Goal: Task Accomplishment & Management: Manage account settings

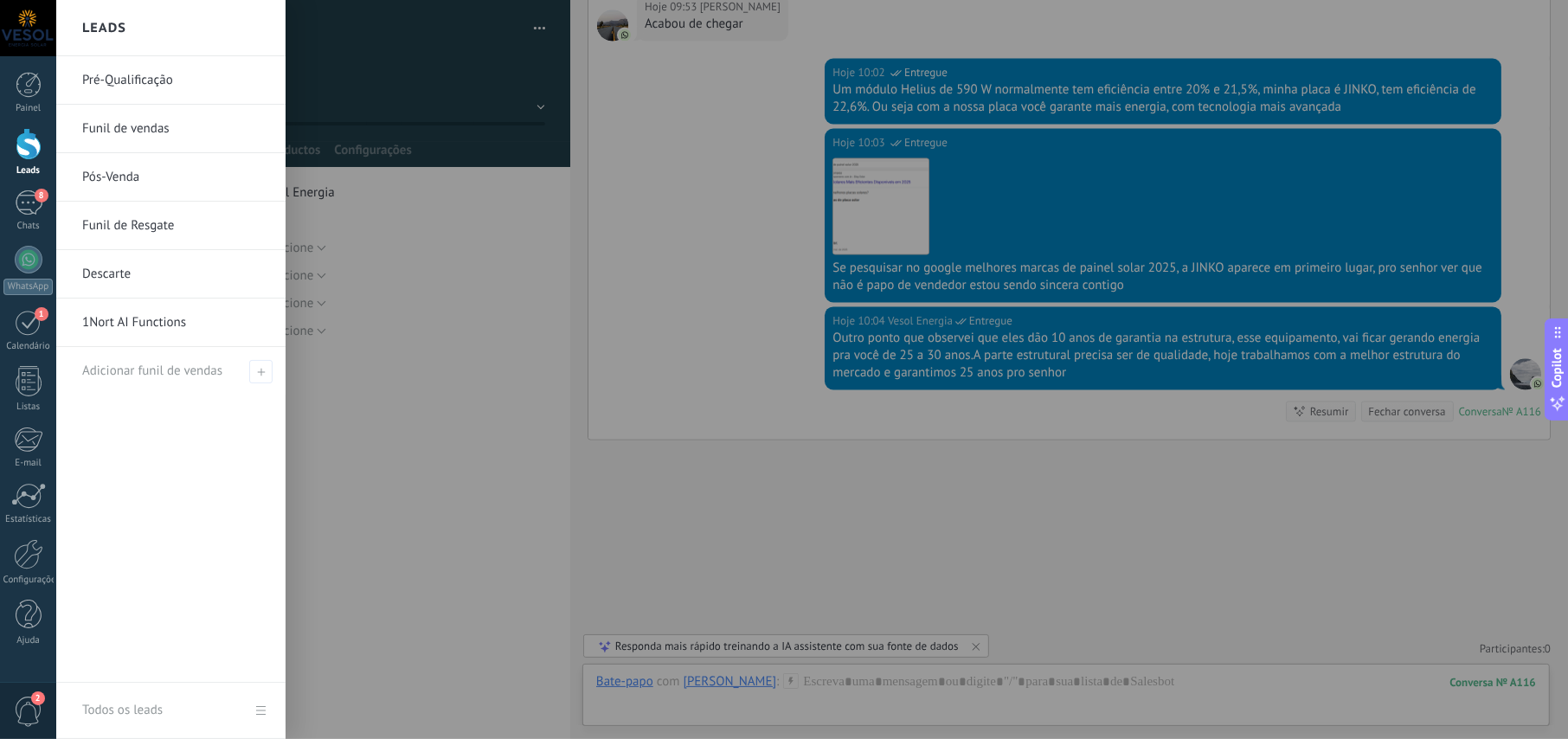
click at [30, 138] on div at bounding box center [29, 144] width 26 height 32
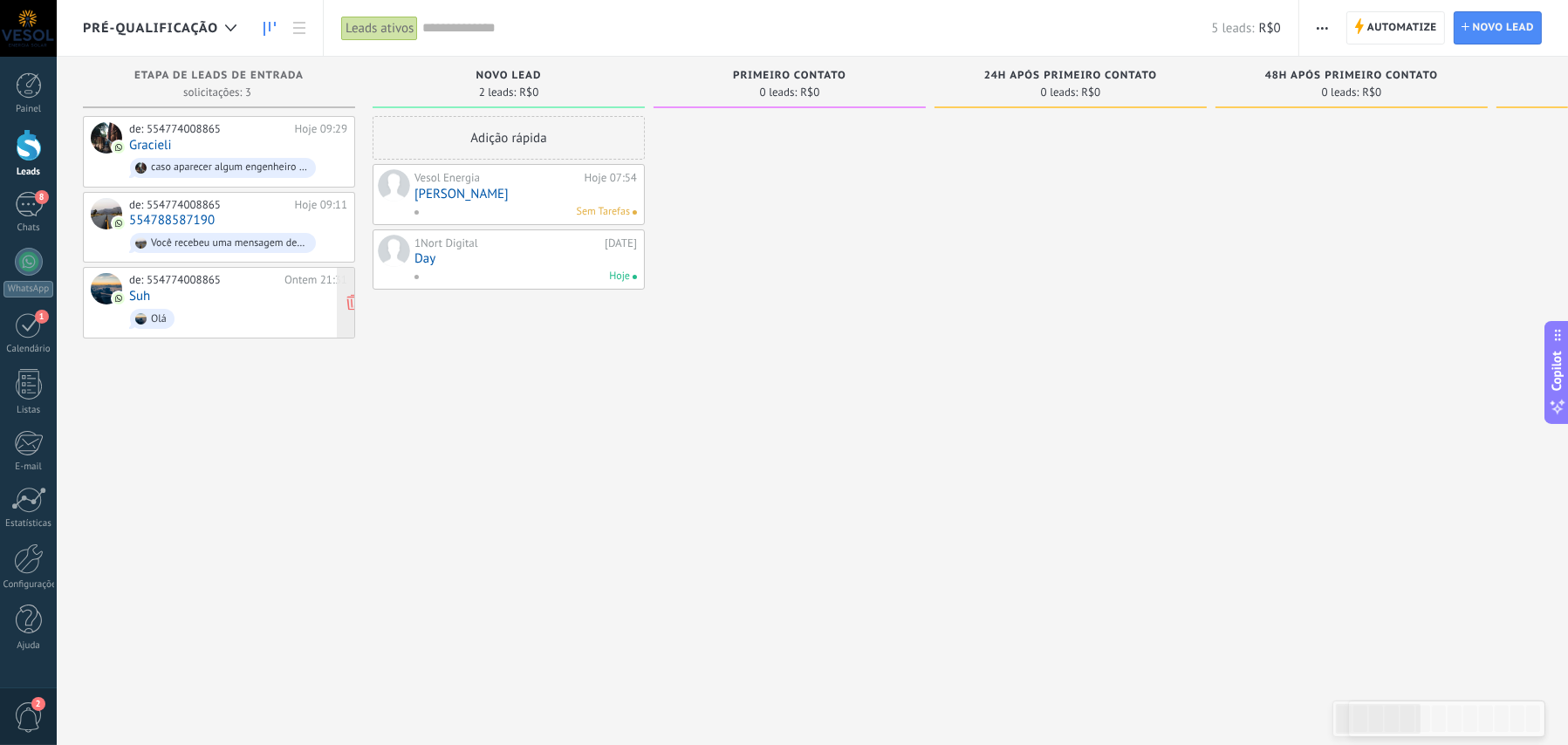
click at [204, 290] on div "de: 554774008865 Ontem 21:31 [PERSON_NAME]" at bounding box center [238, 302] width 218 height 59
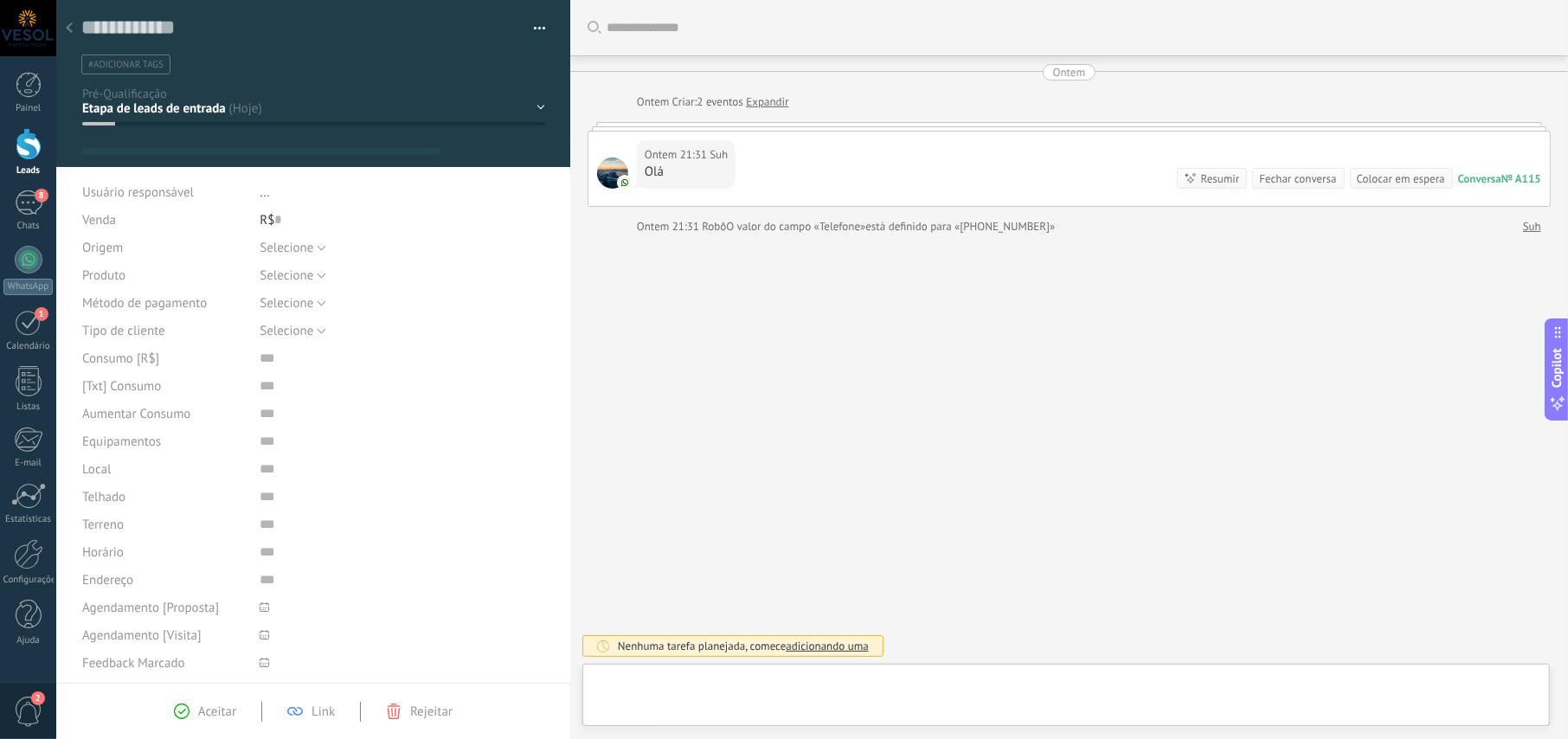
type textarea "**********"
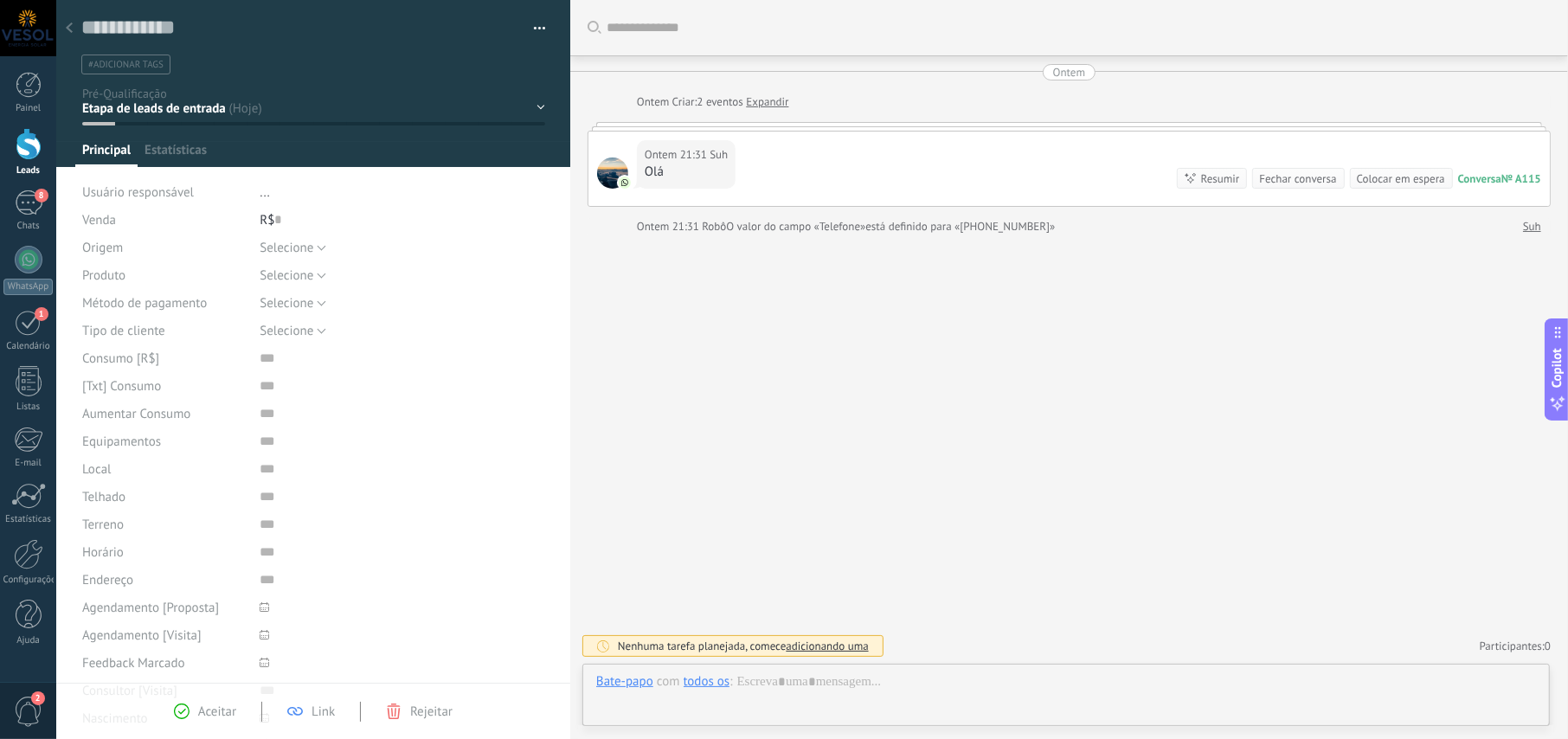
scroll to position [26, 0]
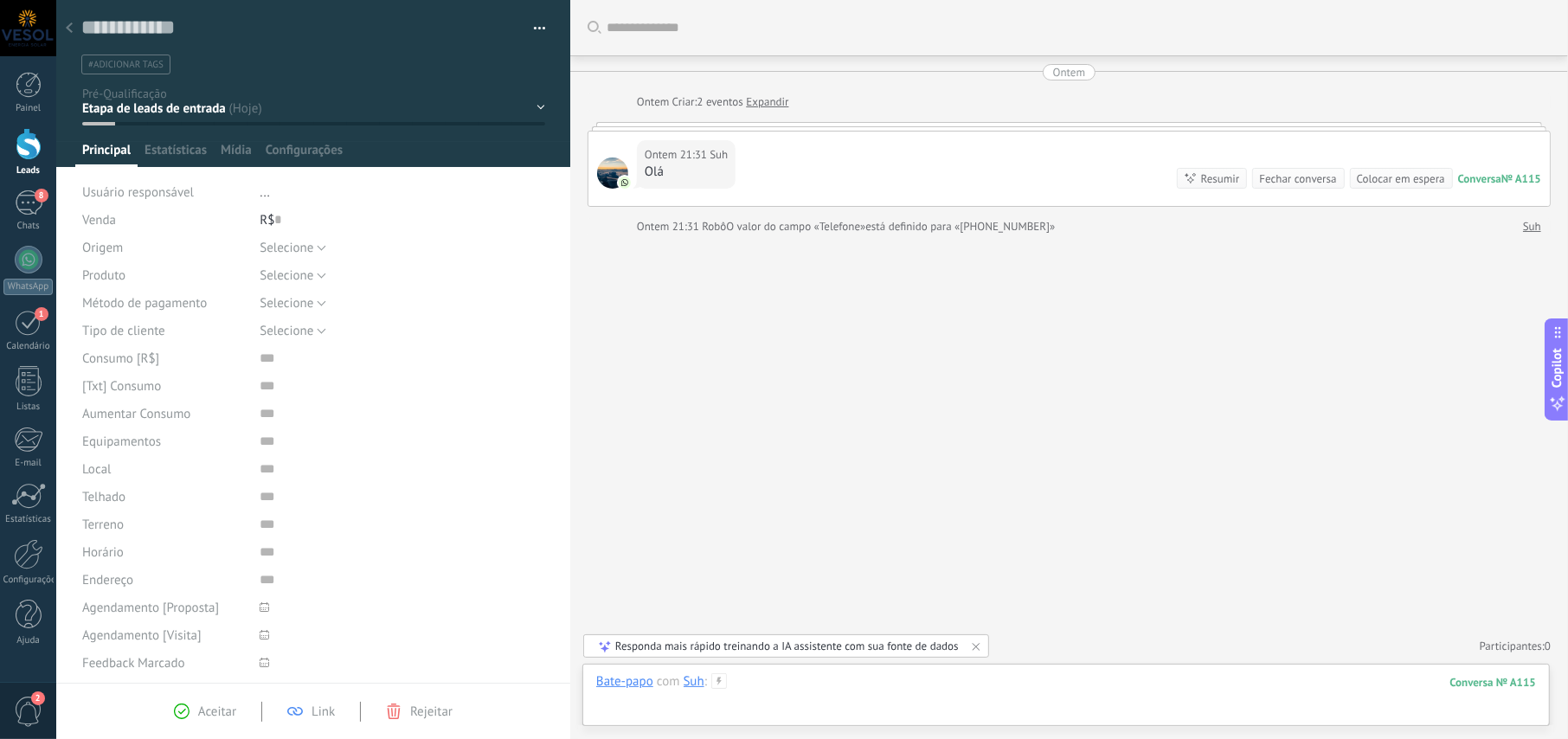
click at [795, 680] on div at bounding box center [1065, 700] width 939 height 52
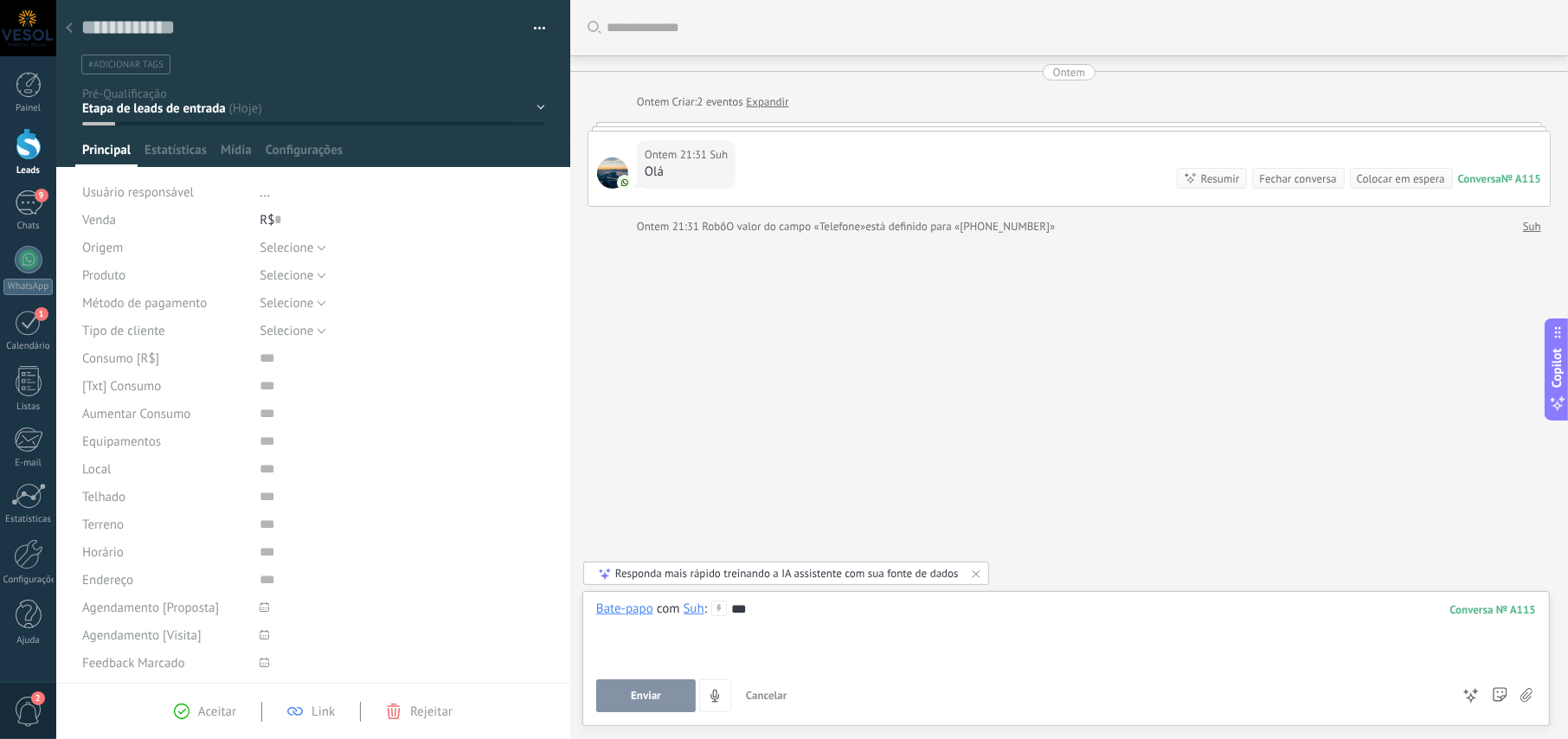
click at [0, 0] on div "NOVO LEAD PRIMEIRO CONTATO 24h após primeiro contato 48h após primeiro contato …" at bounding box center [0, 0] width 0 height 0
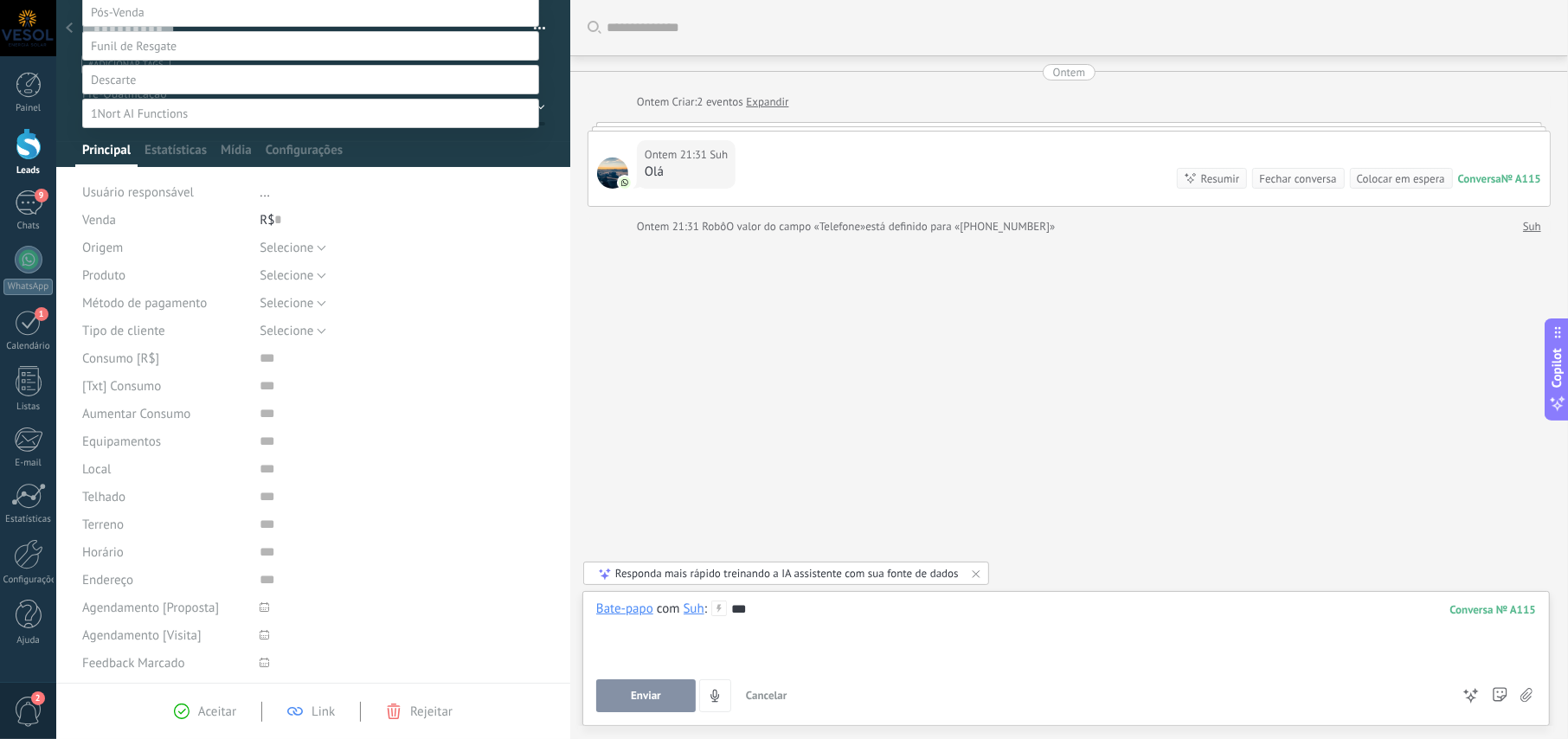
click at [146, 94] on label at bounding box center [311, 80] width 457 height 30
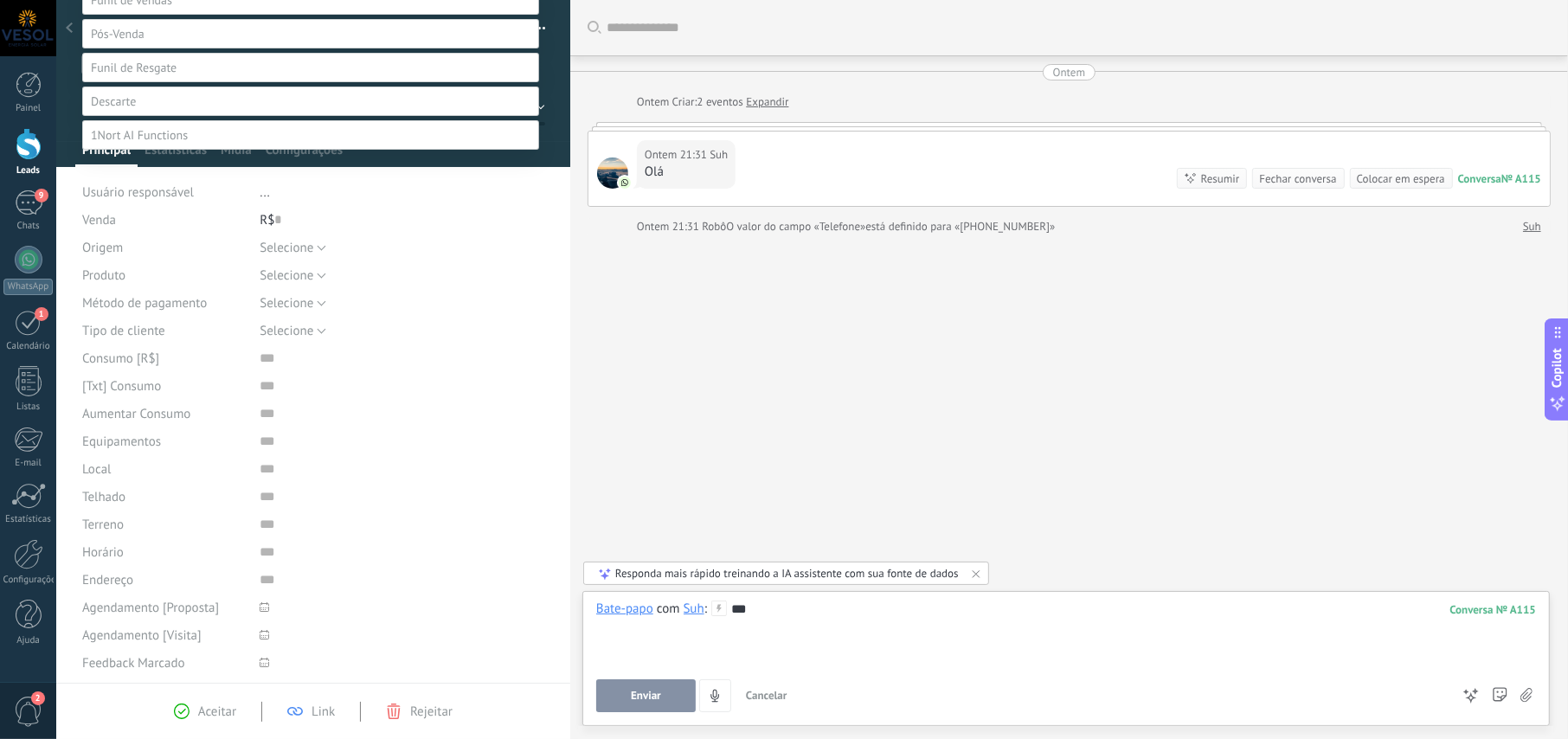
click at [0, 0] on label "Não é lead" at bounding box center [0, 0] width 0 height 0
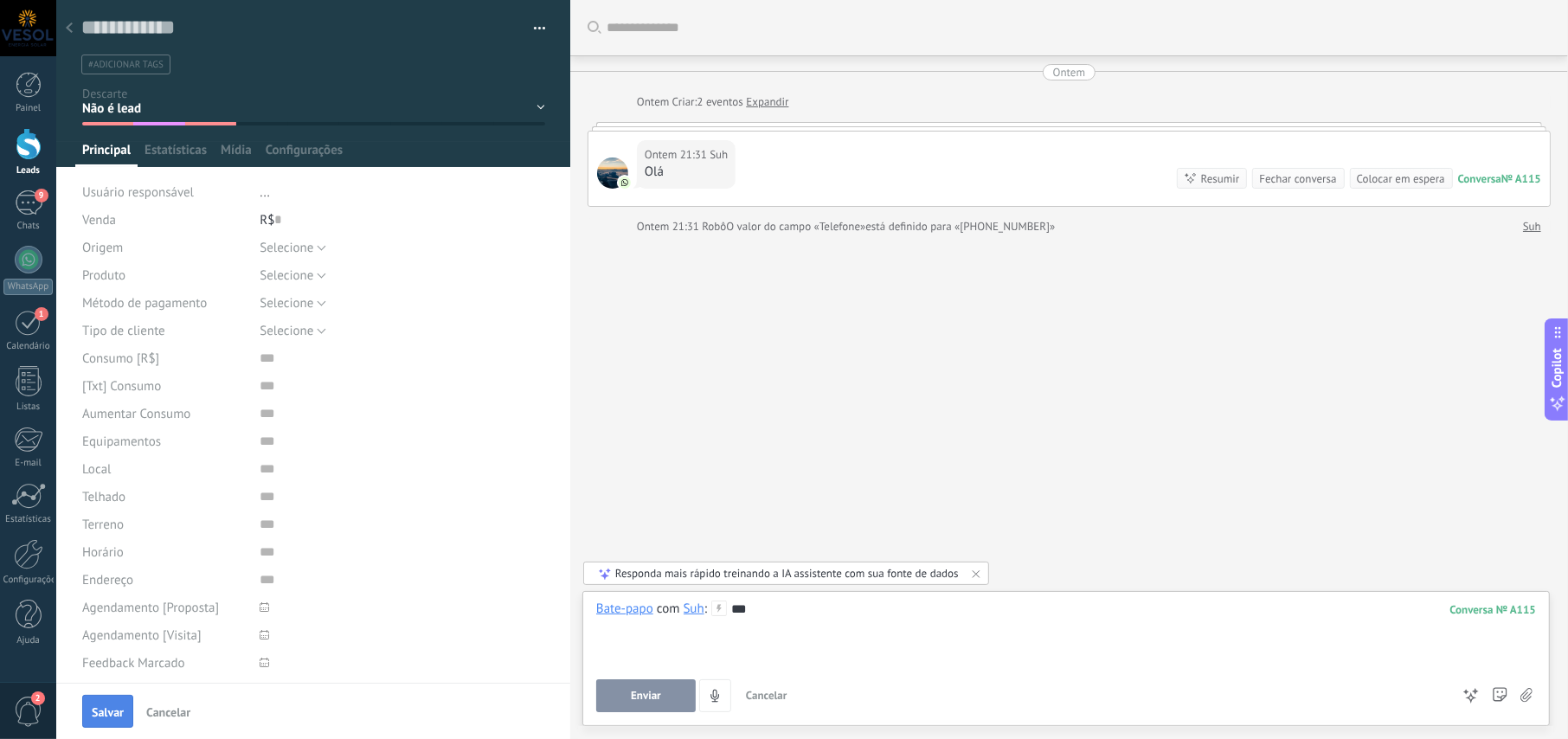
click at [97, 706] on span "Salvar" at bounding box center [107, 712] width 32 height 12
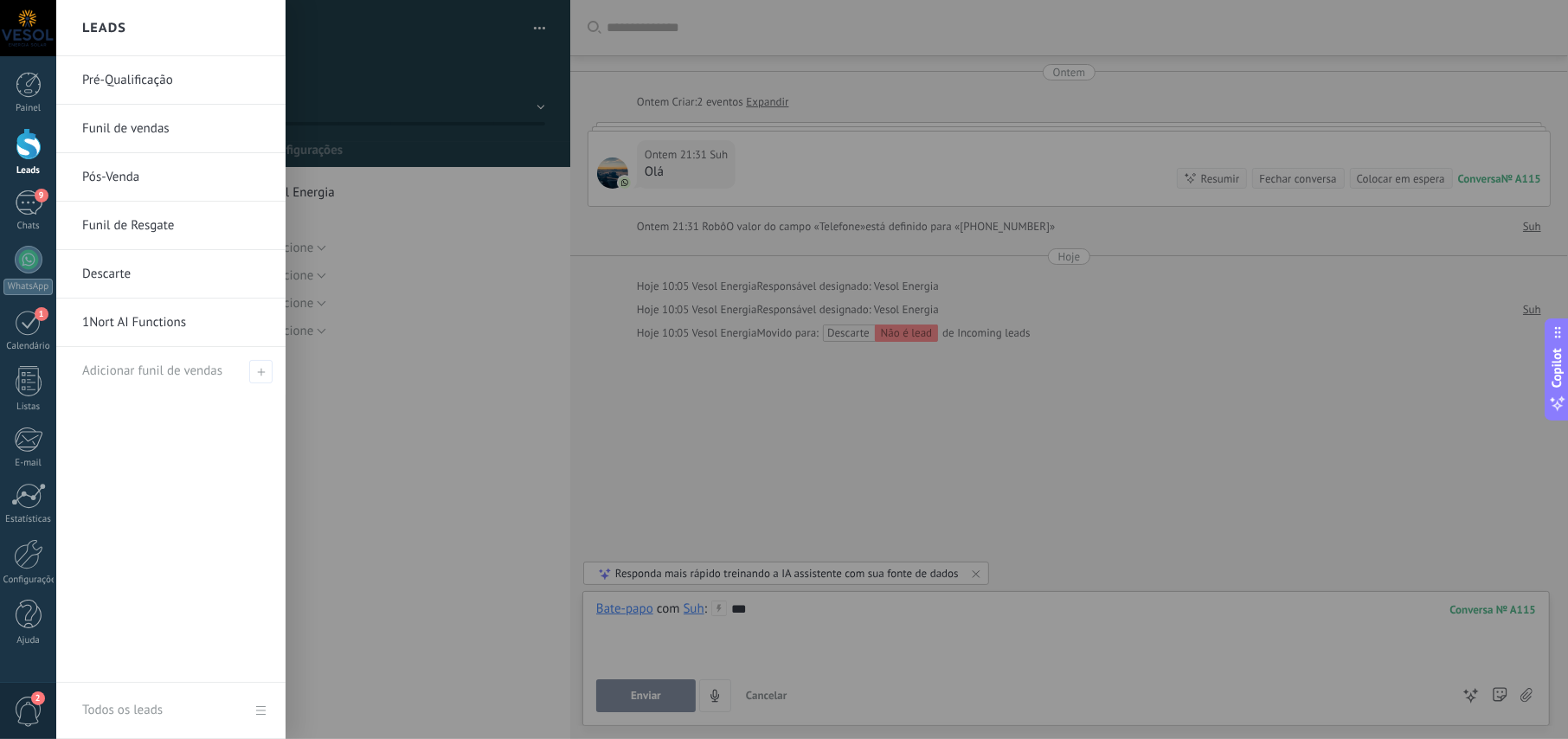
click at [38, 151] on div at bounding box center [29, 144] width 26 height 32
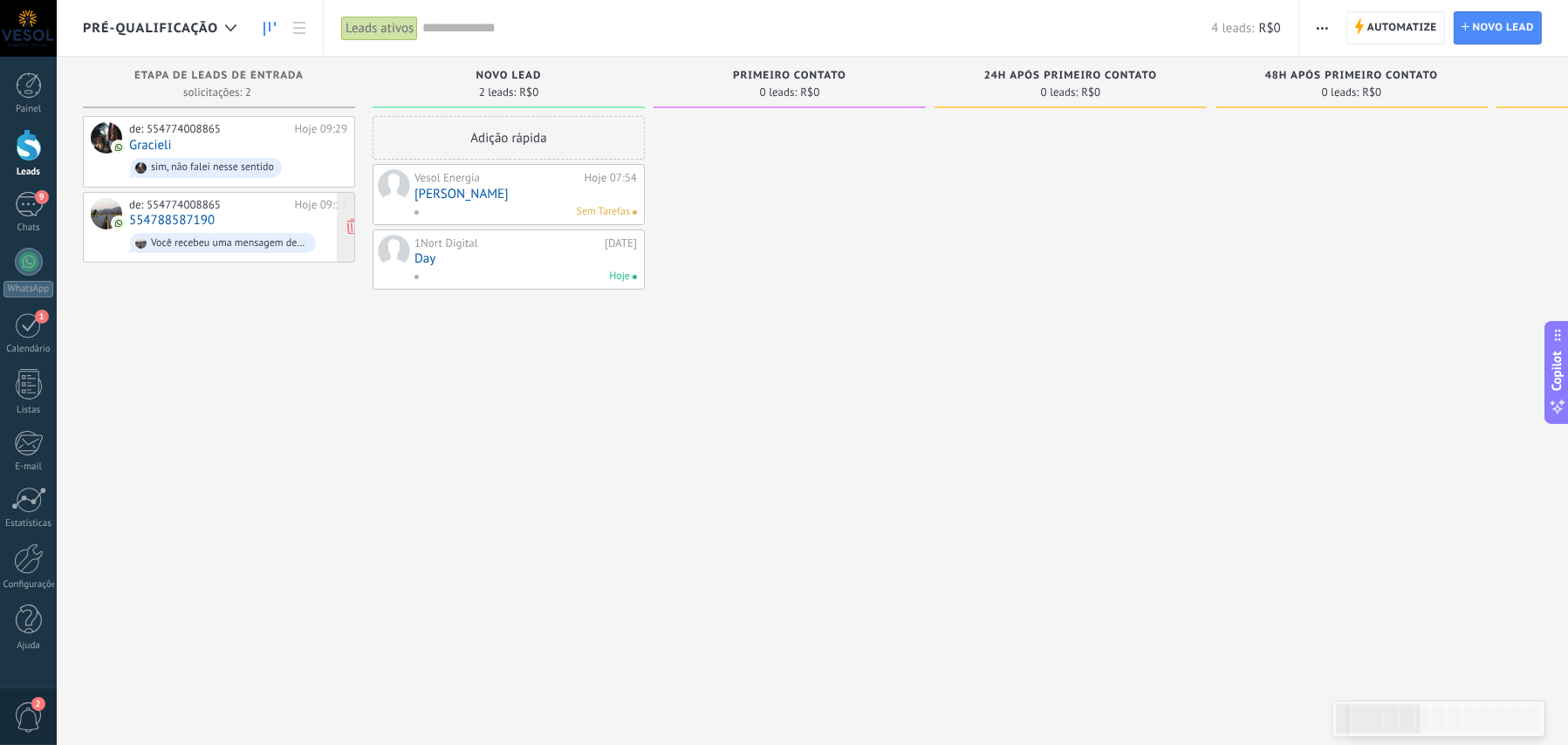
click at [193, 209] on div "de: 554774008865" at bounding box center [209, 205] width 160 height 14
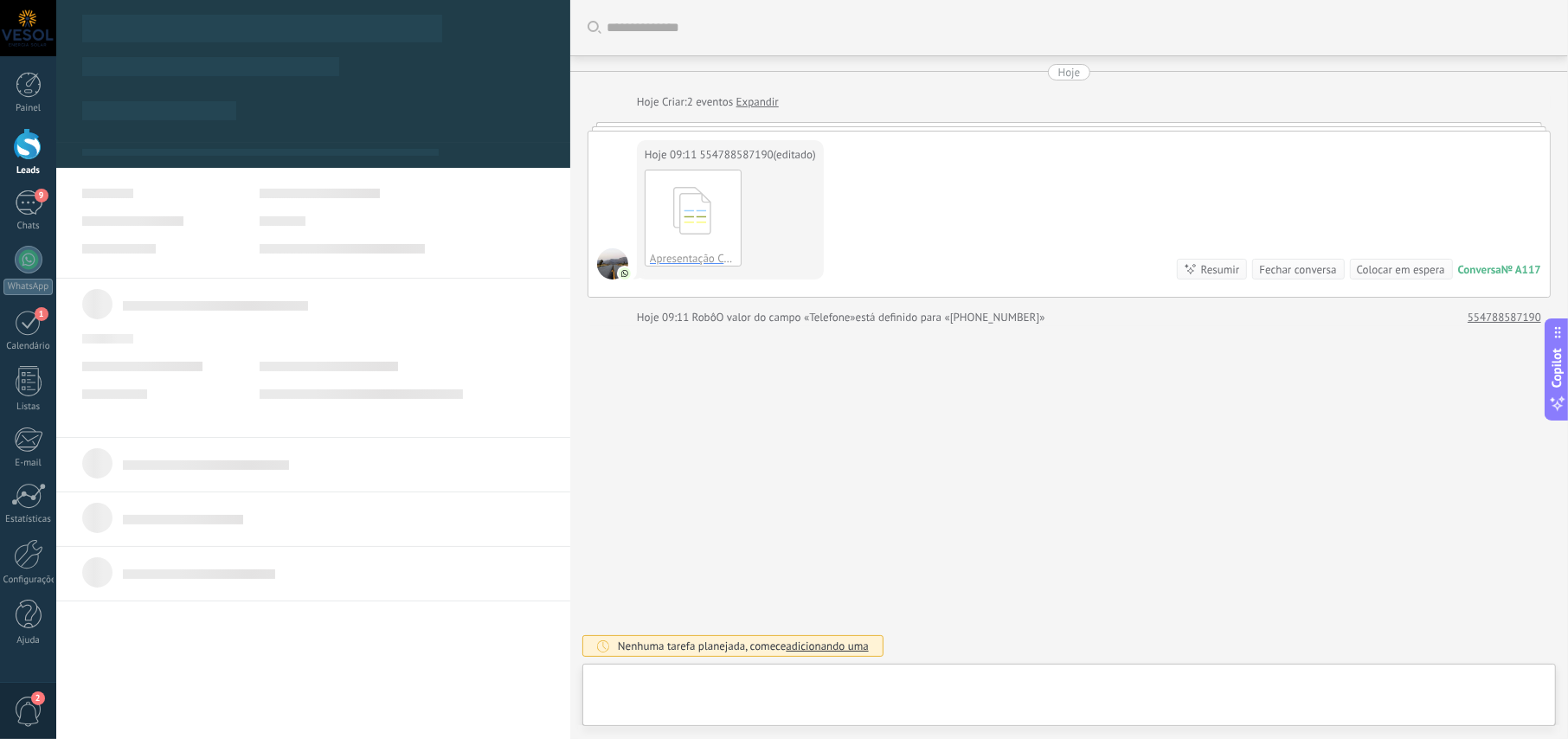
scroll to position [26, 0]
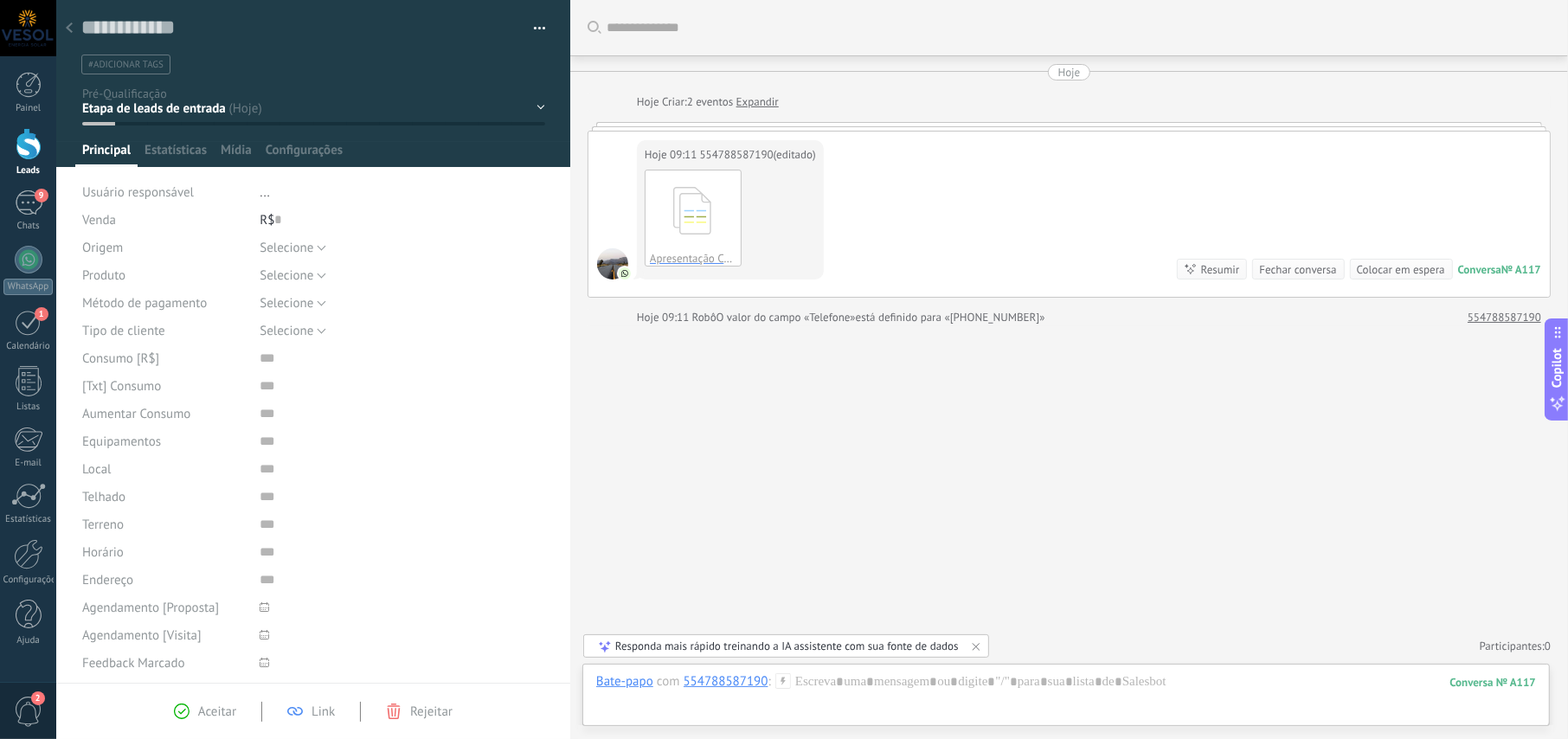
click at [0, 0] on div "NOVO LEAD PRIMEIRO CONTATO 24h após primeiro contato 48h após primeiro contato …" at bounding box center [0, 0] width 0 height 0
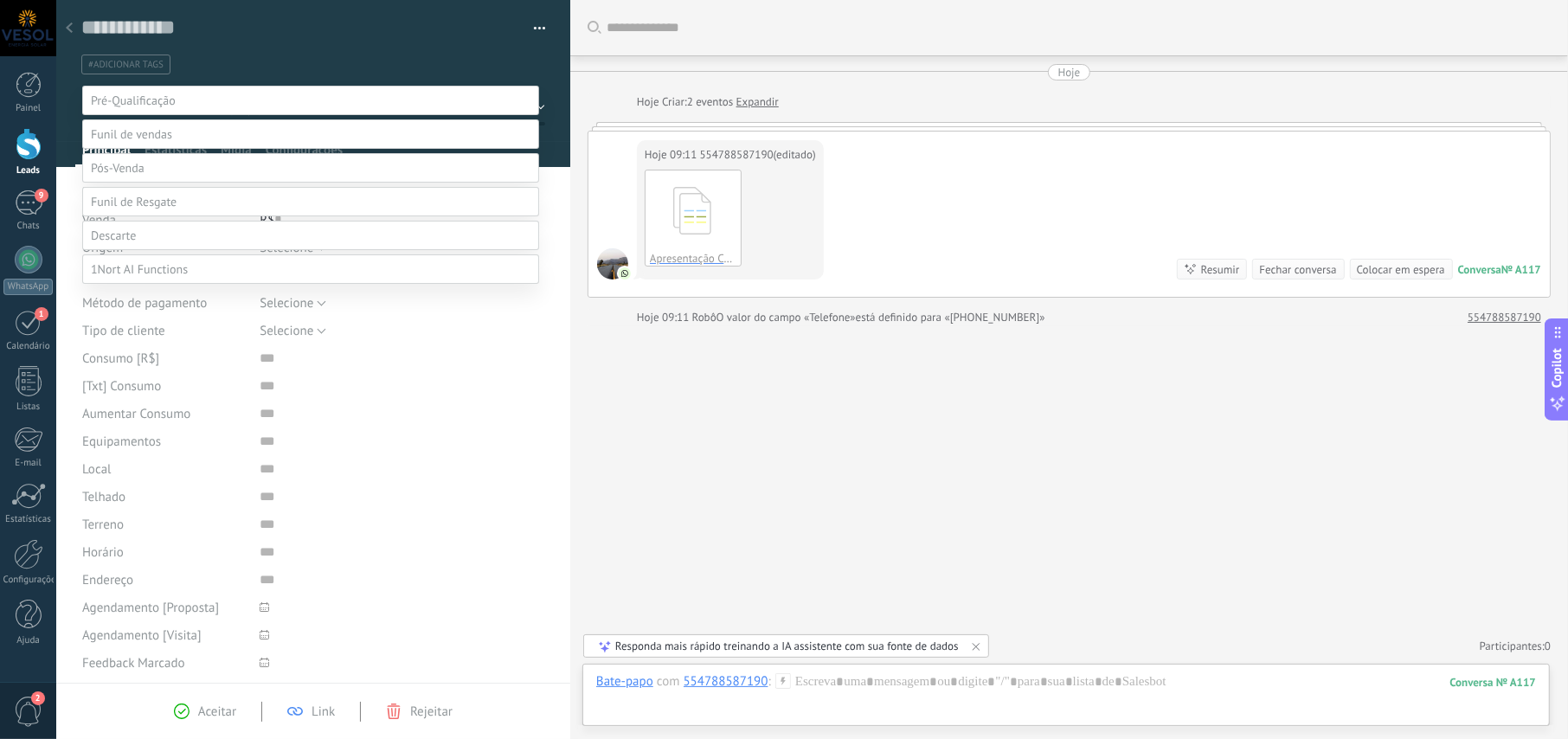
click at [146, 250] on label at bounding box center [311, 235] width 457 height 30
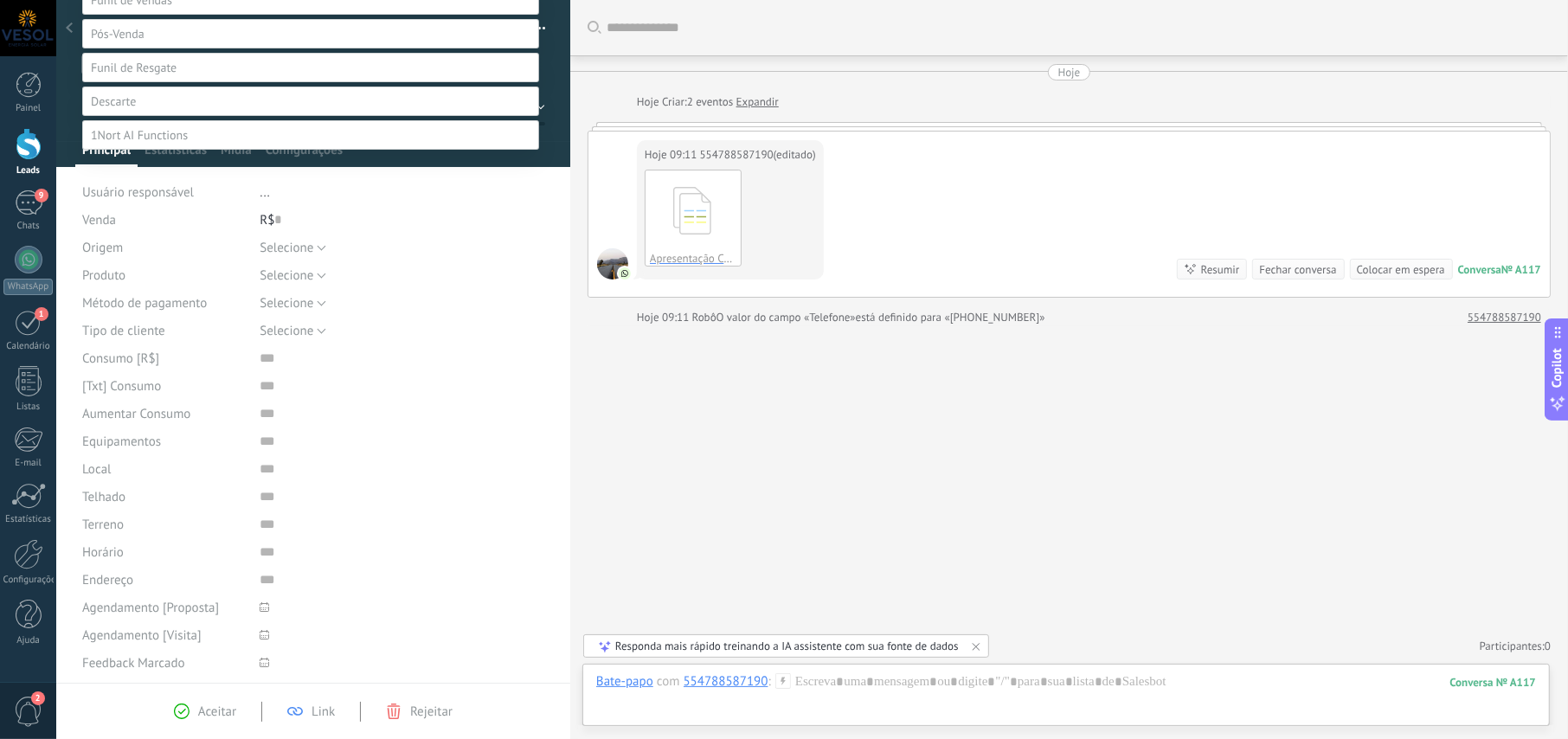
click at [0, 0] on label "Não é lead" at bounding box center [0, 0] width 0 height 0
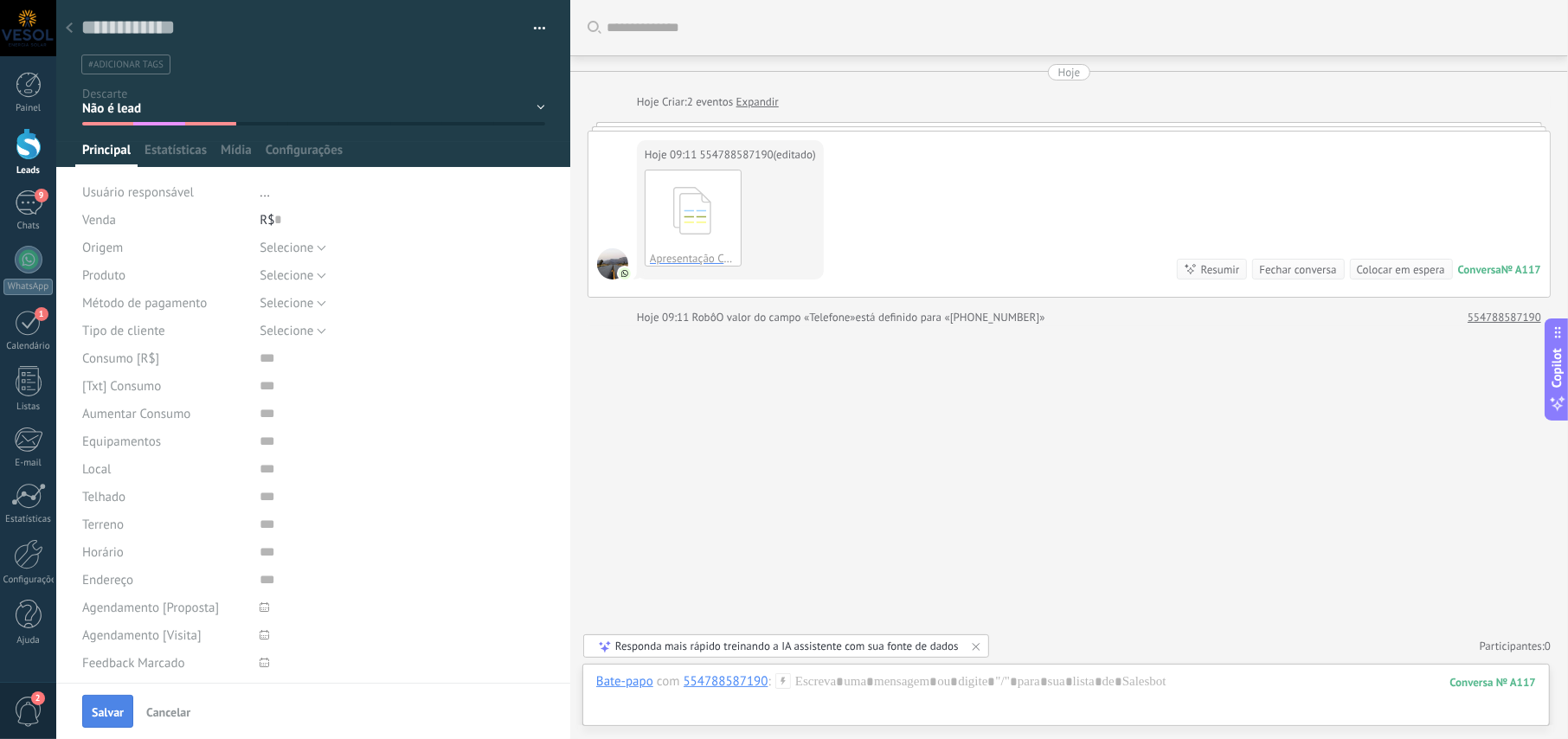
click at [100, 721] on button "Salvar" at bounding box center [107, 711] width 51 height 33
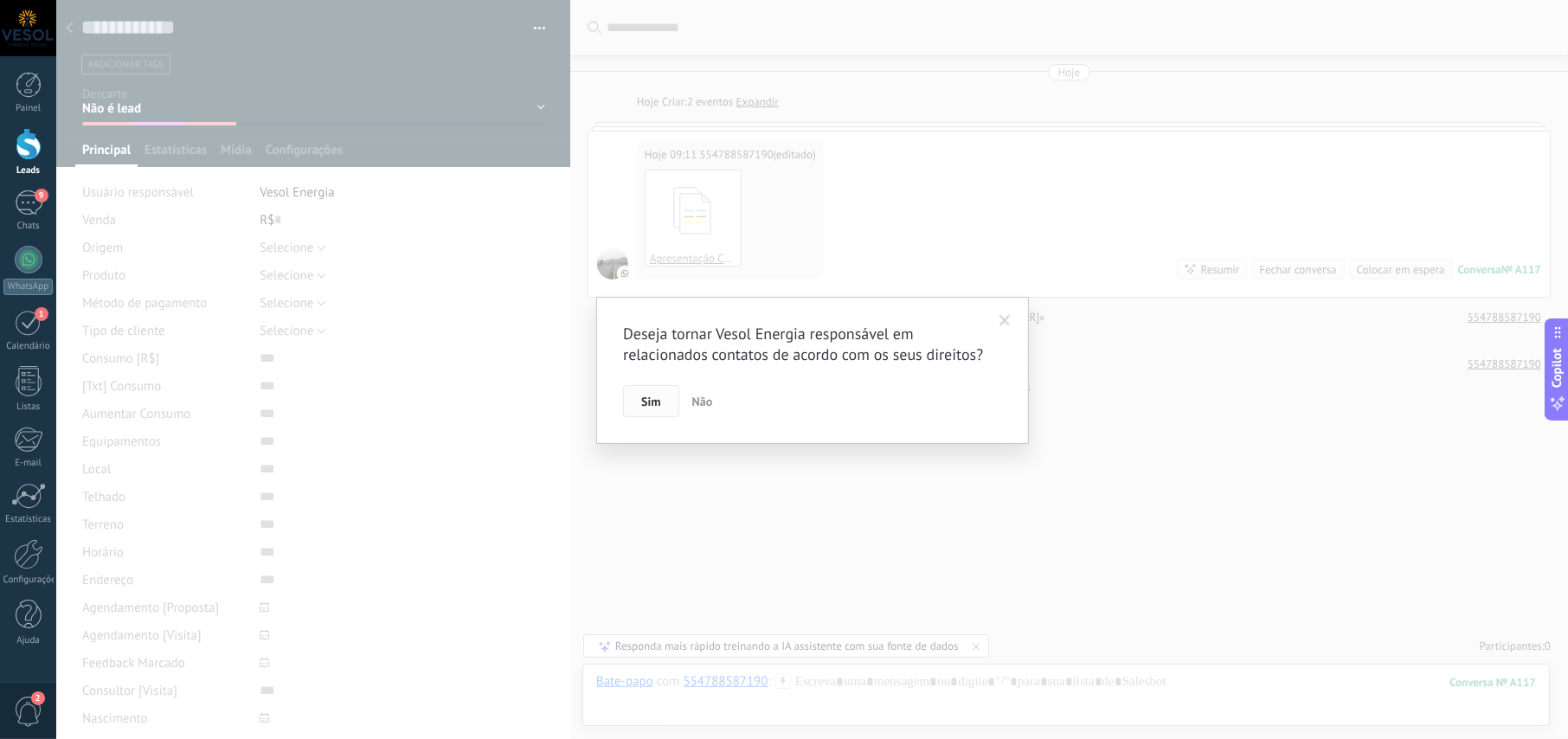
click at [650, 397] on span "Sim" at bounding box center [650, 401] width 19 height 12
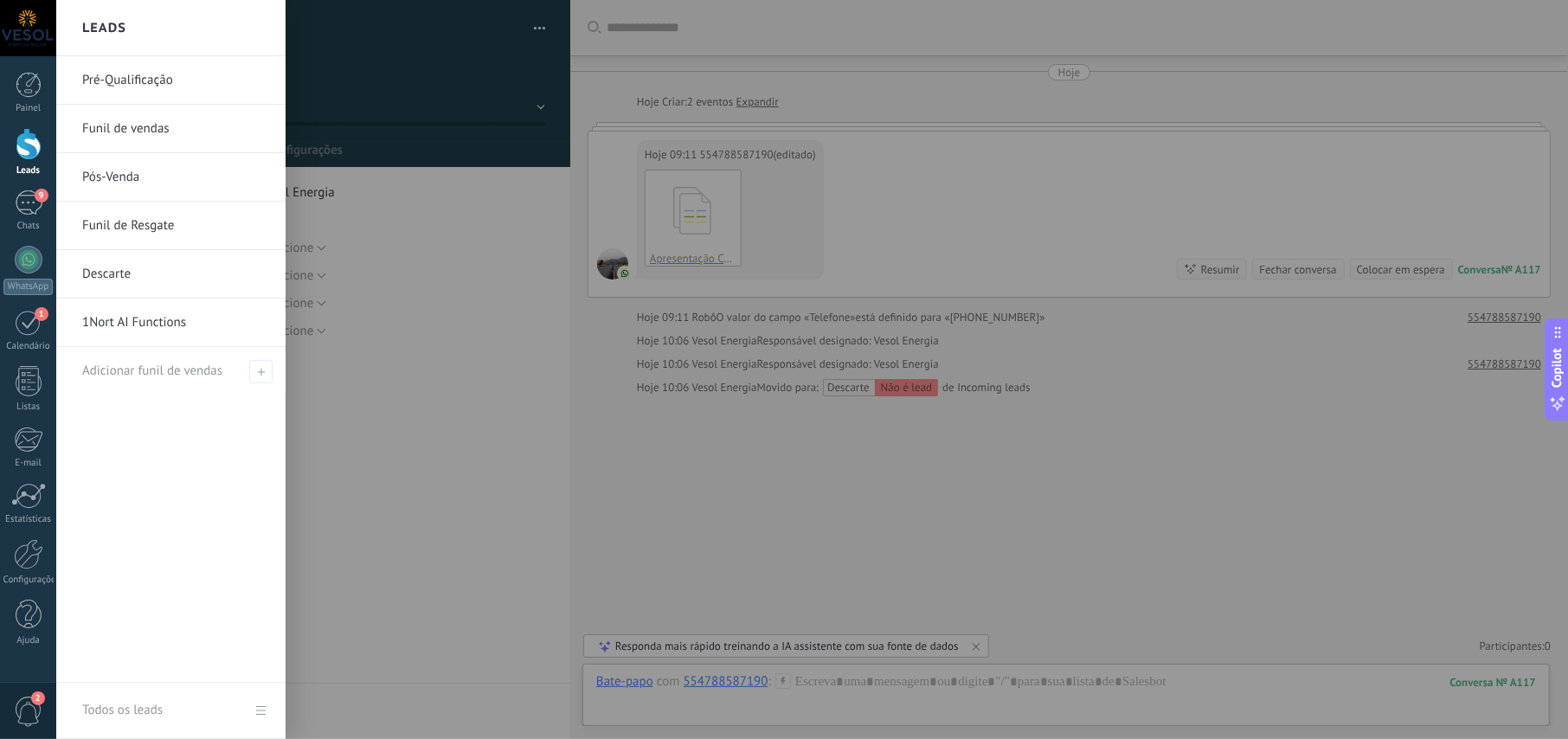
click at [130, 78] on link "Pré-Qualificação" at bounding box center [174, 80] width 186 height 49
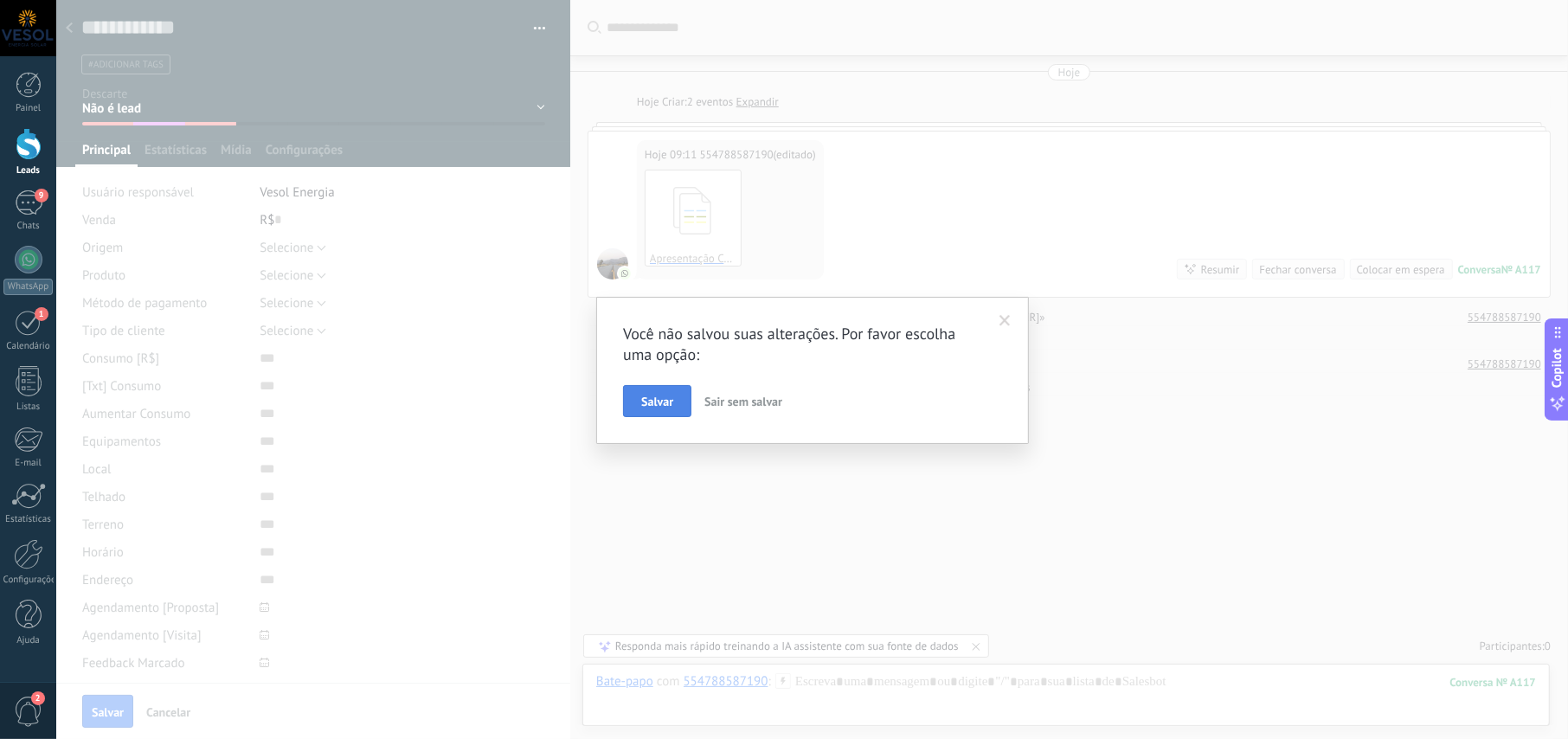
click at [658, 403] on span "Salvar" at bounding box center [657, 401] width 32 height 12
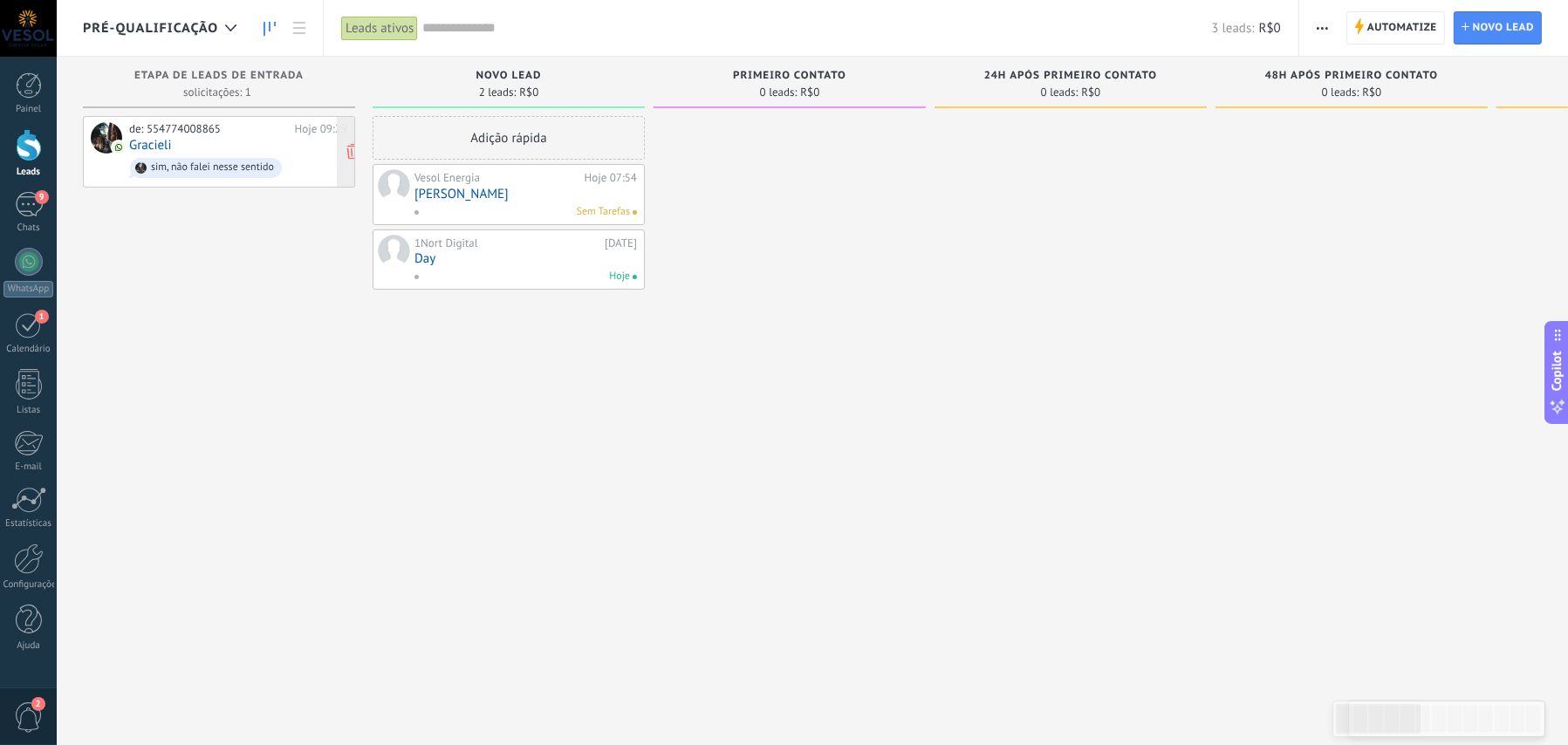
click at [238, 140] on div "de: 554774008865 Hoje 09:29 [PERSON_NAME], não falei nesse sentido" at bounding box center [238, 151] width 218 height 59
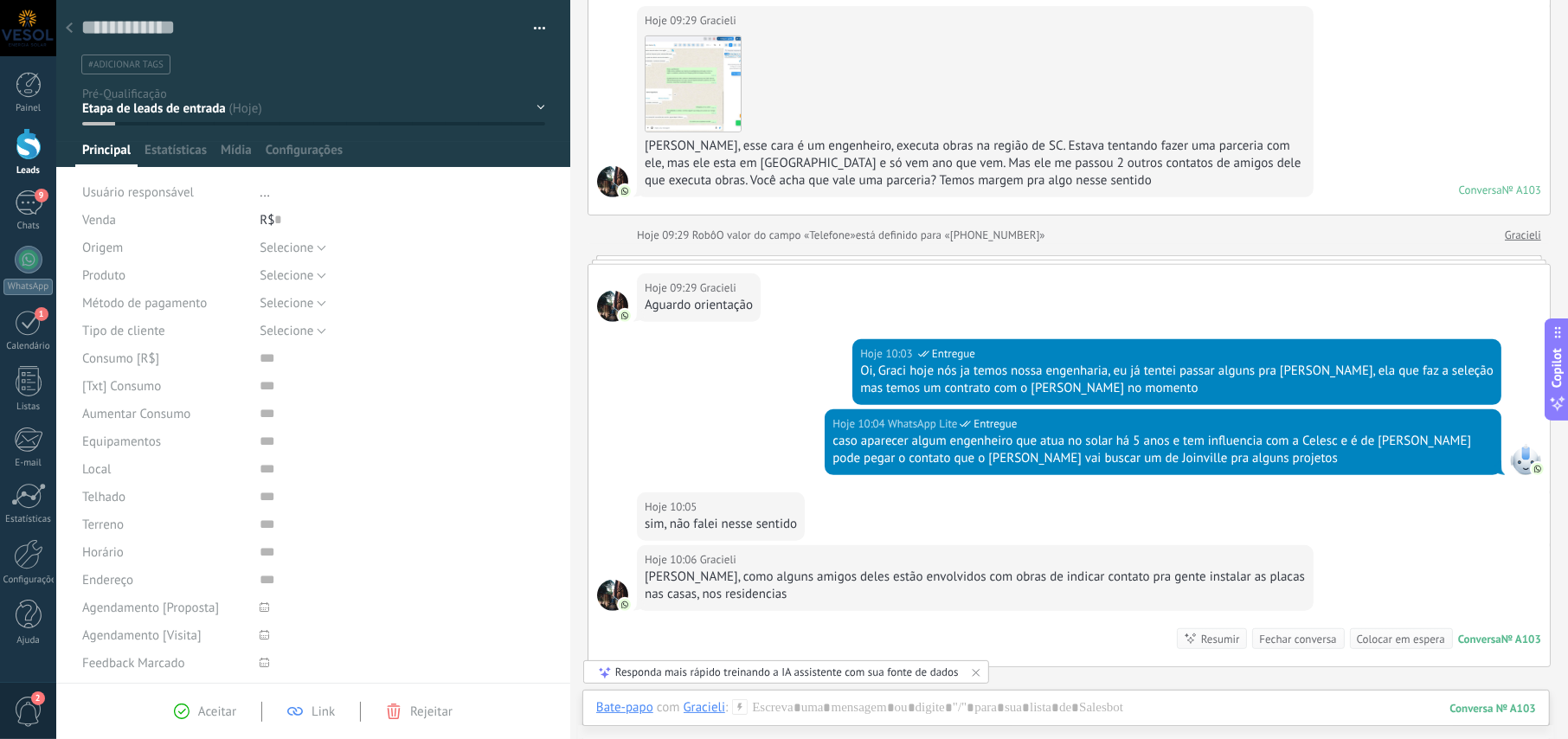
scroll to position [652, 0]
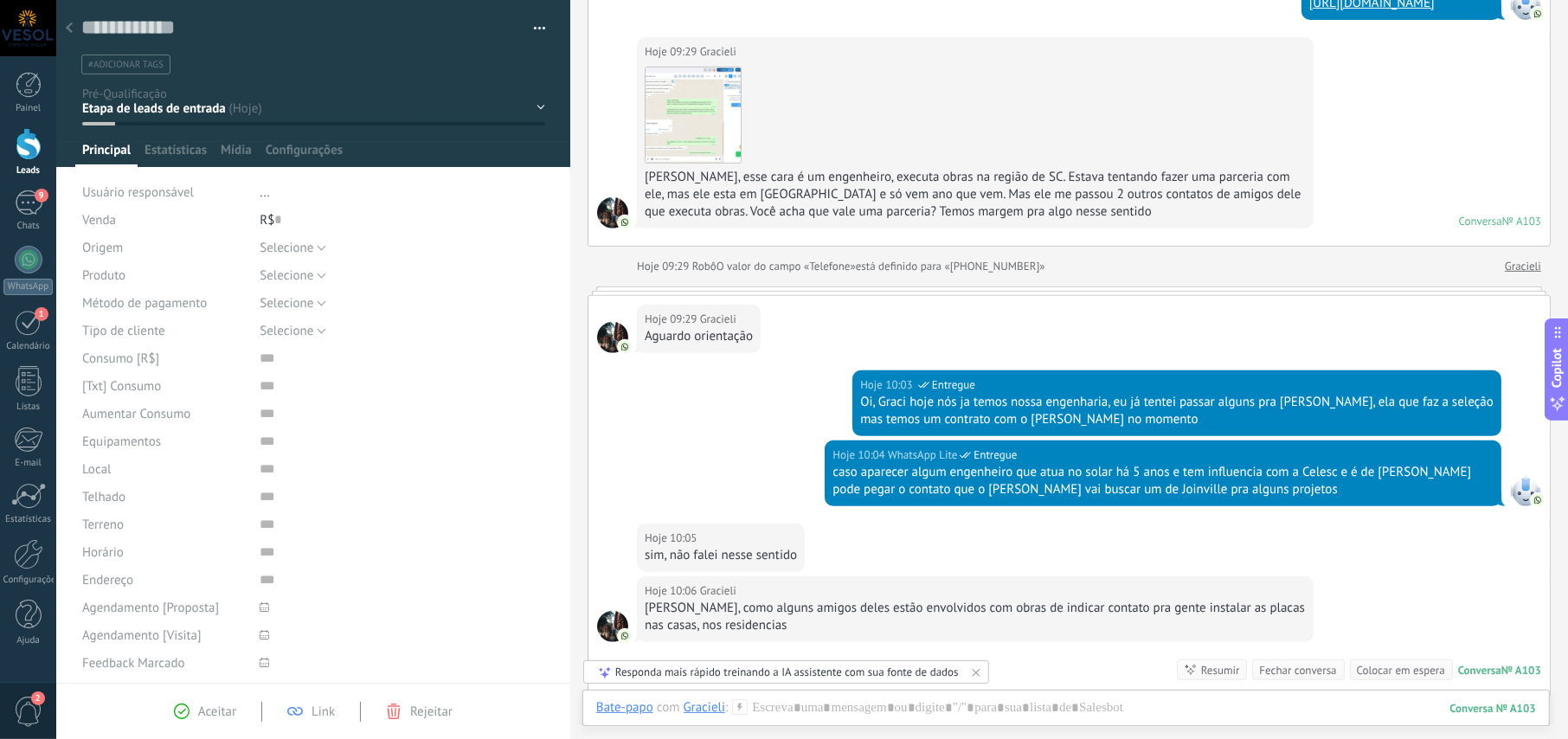
click at [0, 0] on div "NOVO LEAD PRIMEIRO CONTATO 24h após primeiro contato 48h após primeiro contato …" at bounding box center [0, 0] width 0 height 0
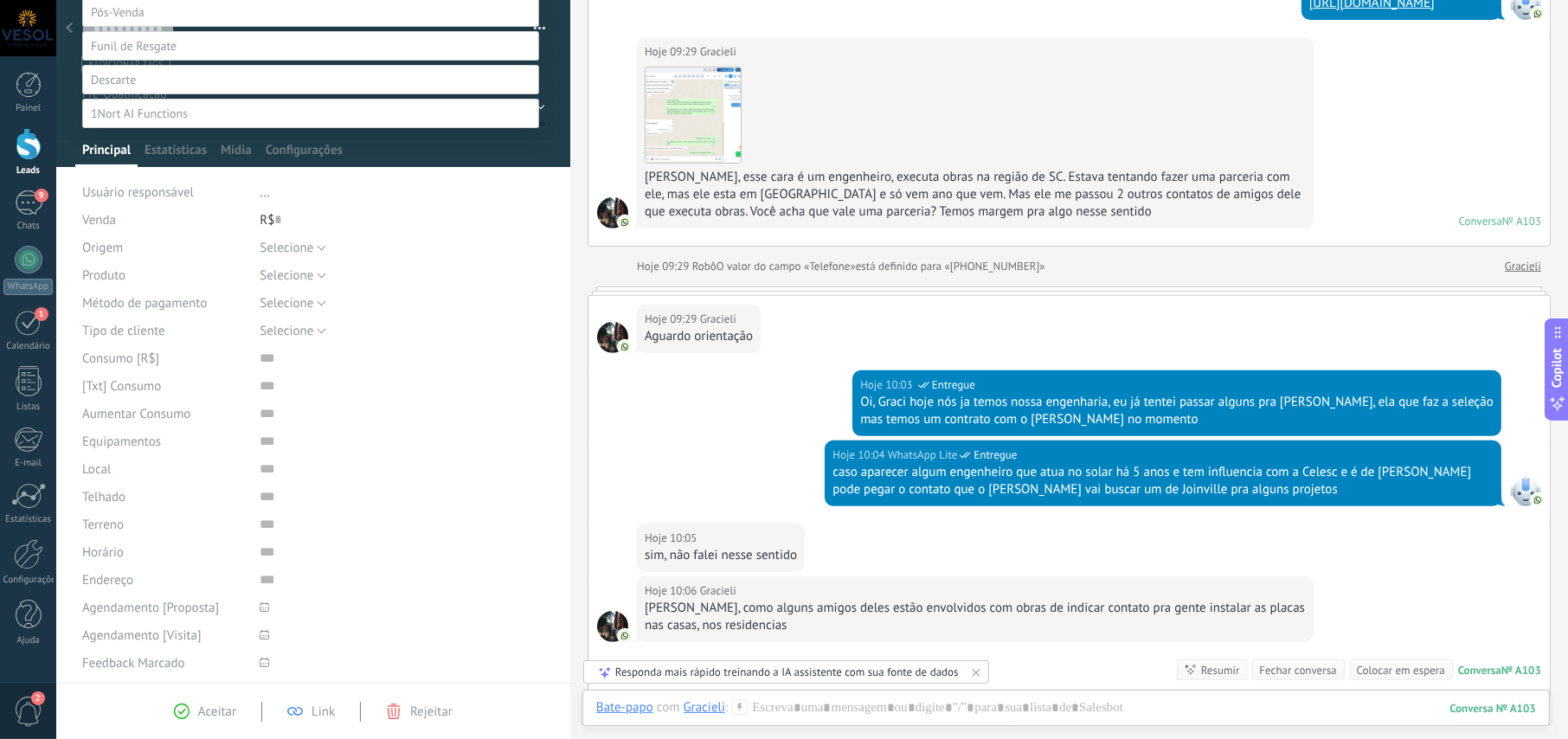
click at [144, 94] on label at bounding box center [311, 80] width 457 height 30
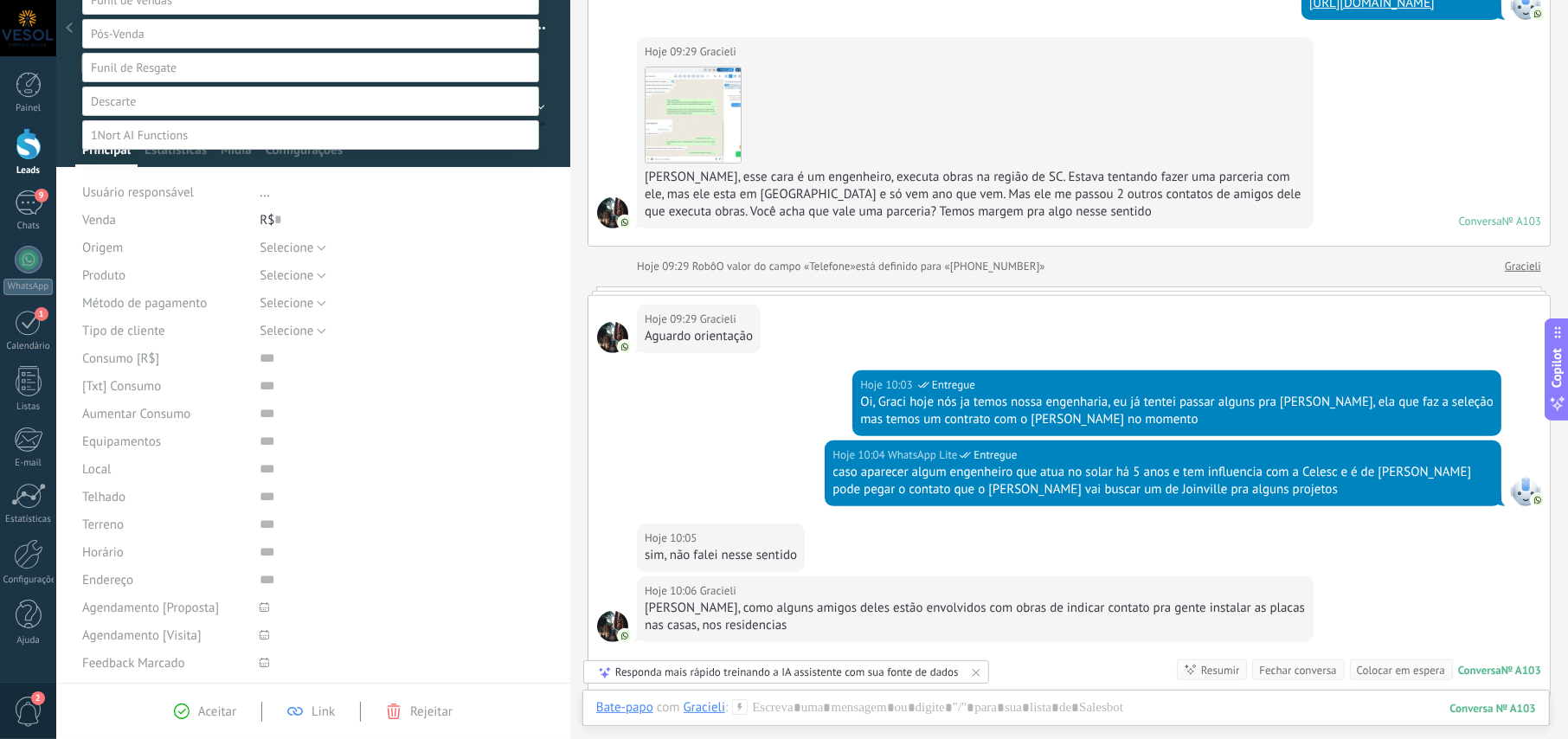
click at [0, 0] on label "Não é lead" at bounding box center [0, 0] width 0 height 0
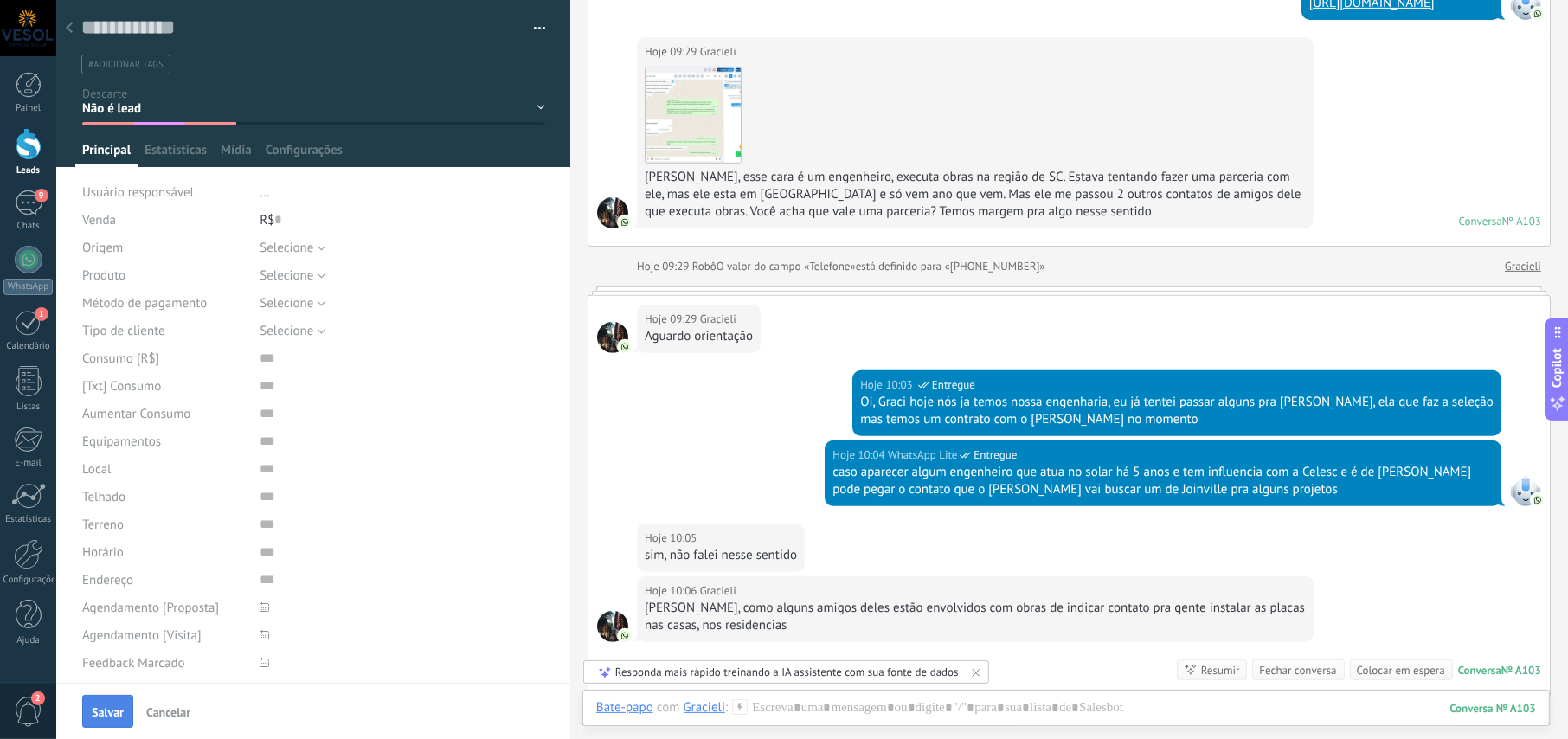
click at [109, 706] on span "Salvar" at bounding box center [107, 712] width 32 height 12
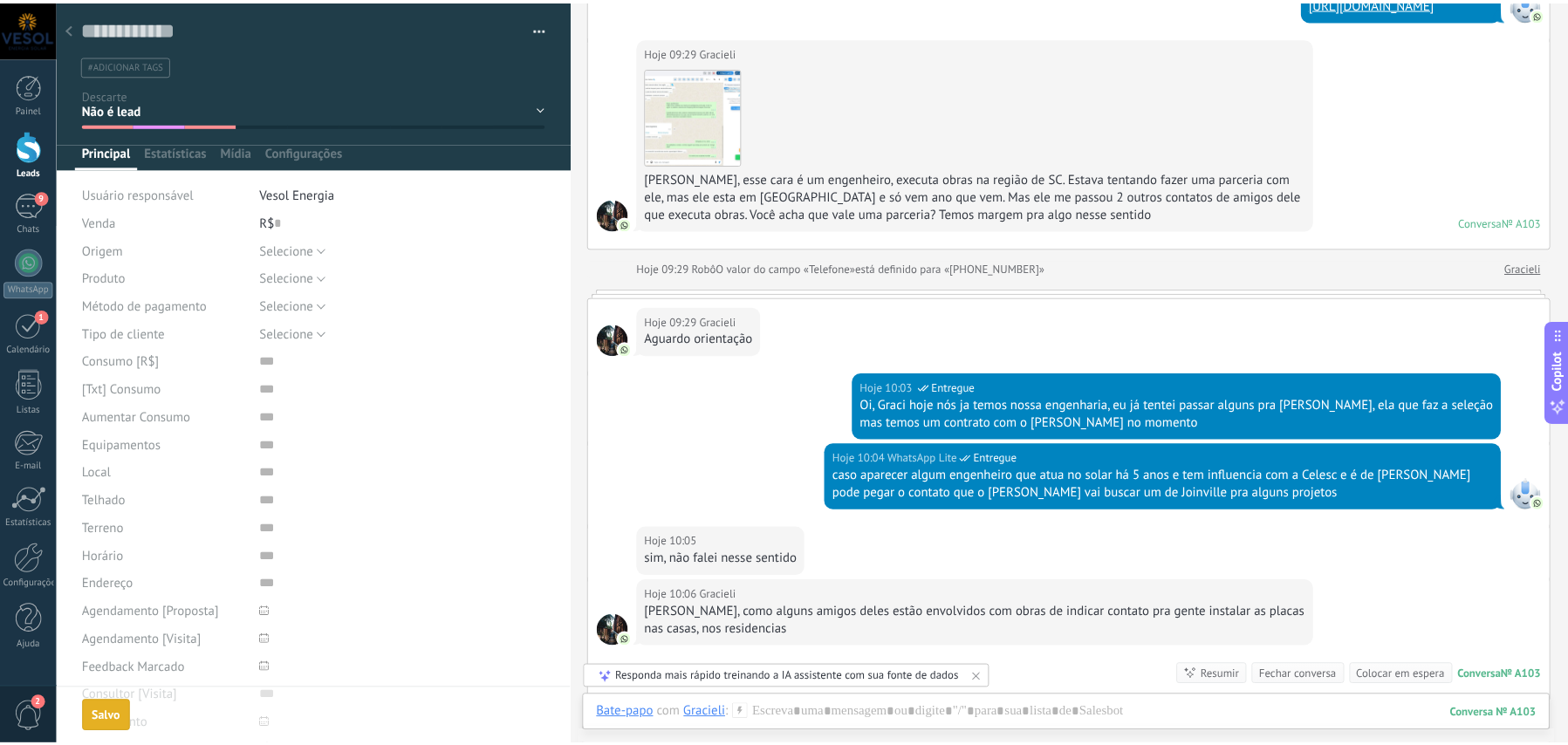
scroll to position [736, 0]
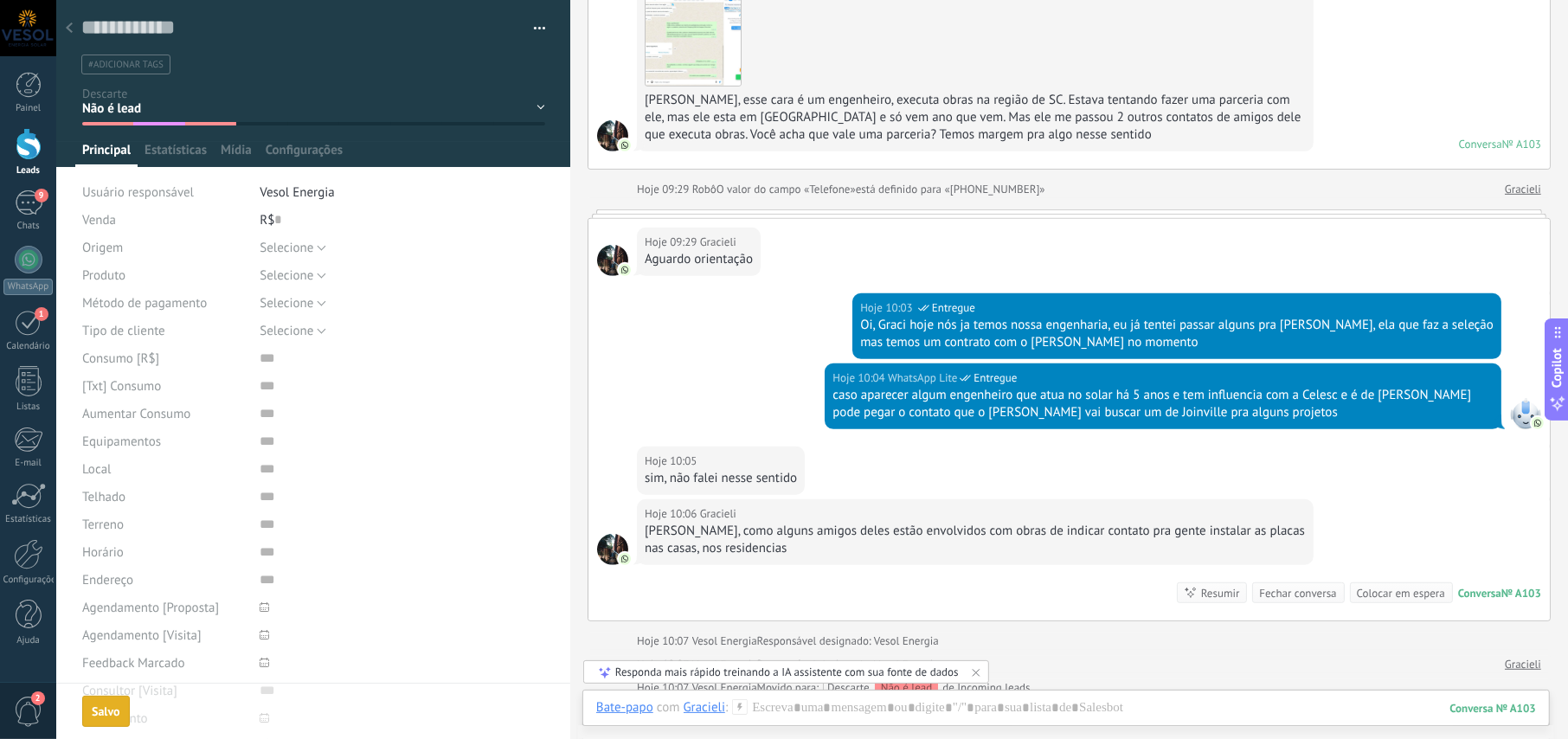
click at [72, 26] on icon at bounding box center [68, 27] width 7 height 10
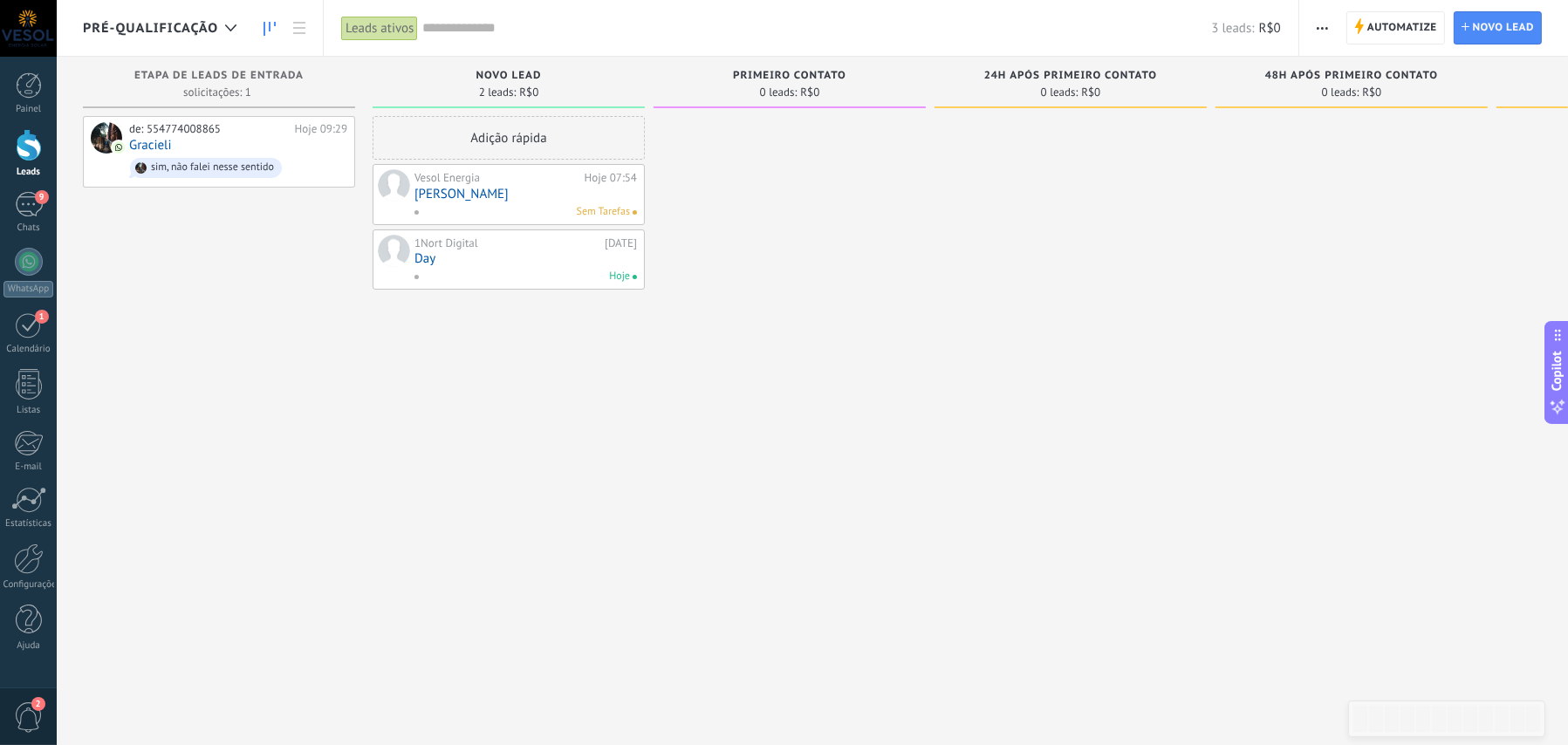
click at [246, 287] on div "de: 554774008865 Hoje 09:29 [PERSON_NAME], não falei nesse sentido" at bounding box center [218, 374] width 272 height 517
click at [182, 149] on div "de: 554774008865 Hoje 09:29 [PERSON_NAME], não falei nesse sentido" at bounding box center [238, 151] width 218 height 59
click at [22, 206] on div "9" at bounding box center [29, 204] width 28 height 25
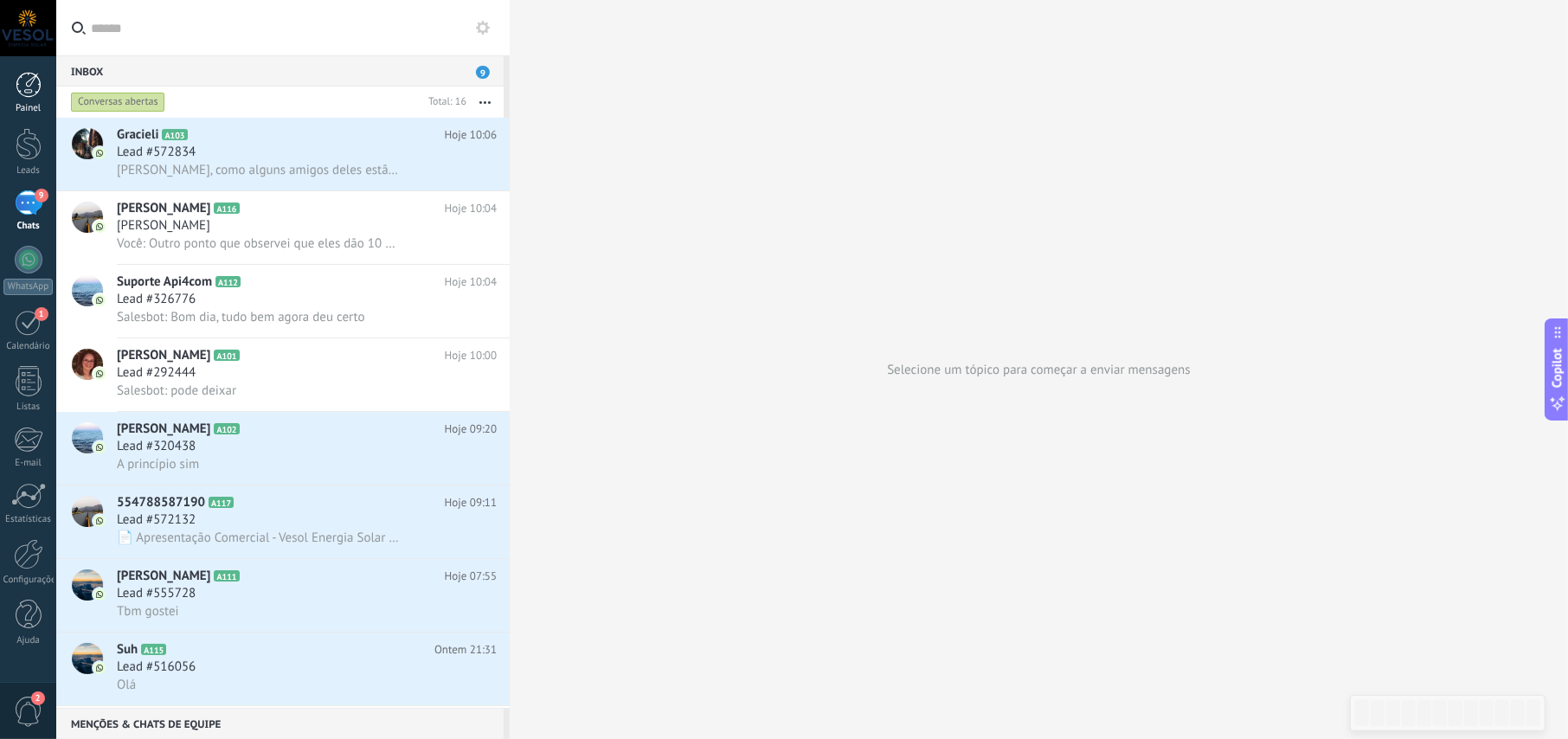
click at [19, 73] on div at bounding box center [29, 85] width 26 height 26
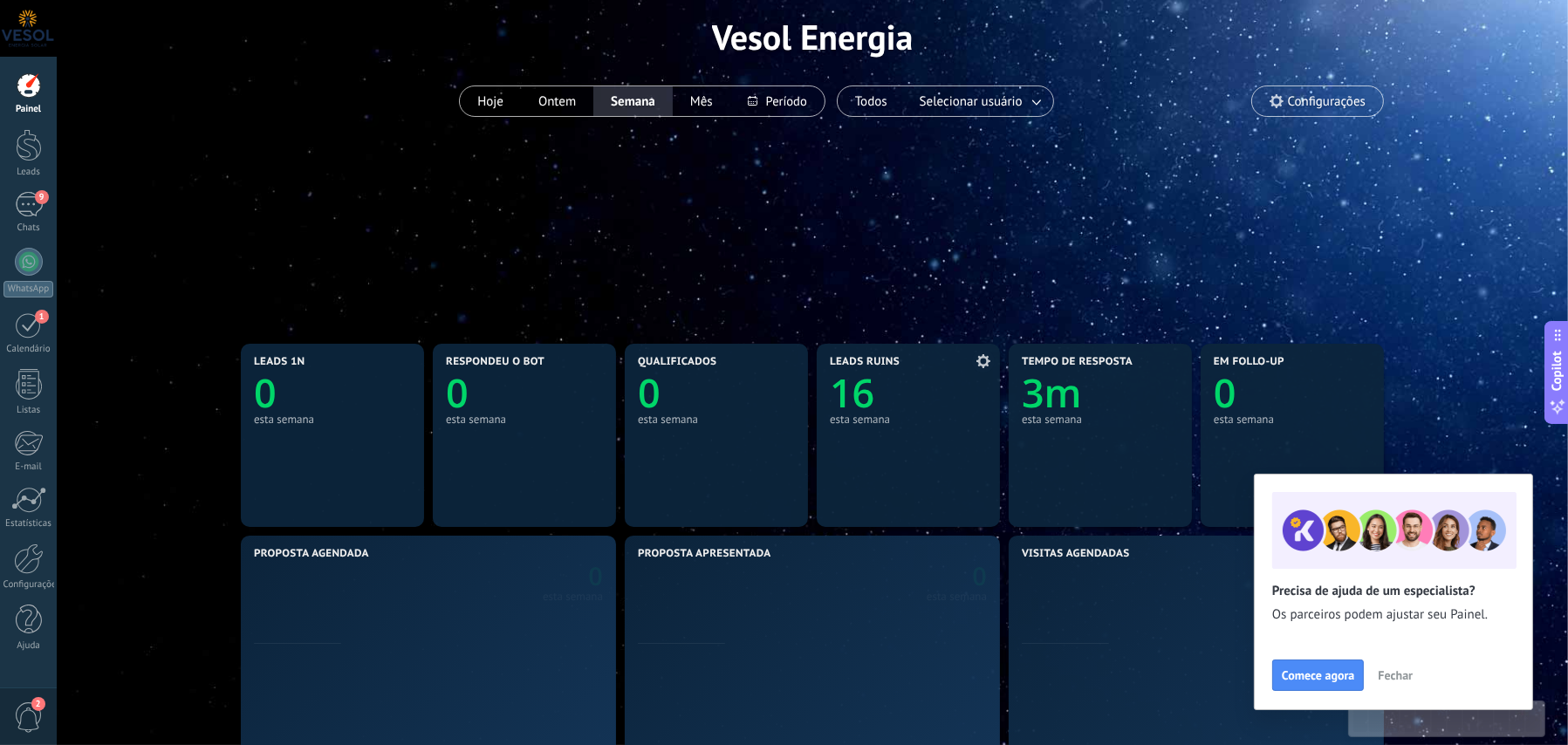
scroll to position [174, 0]
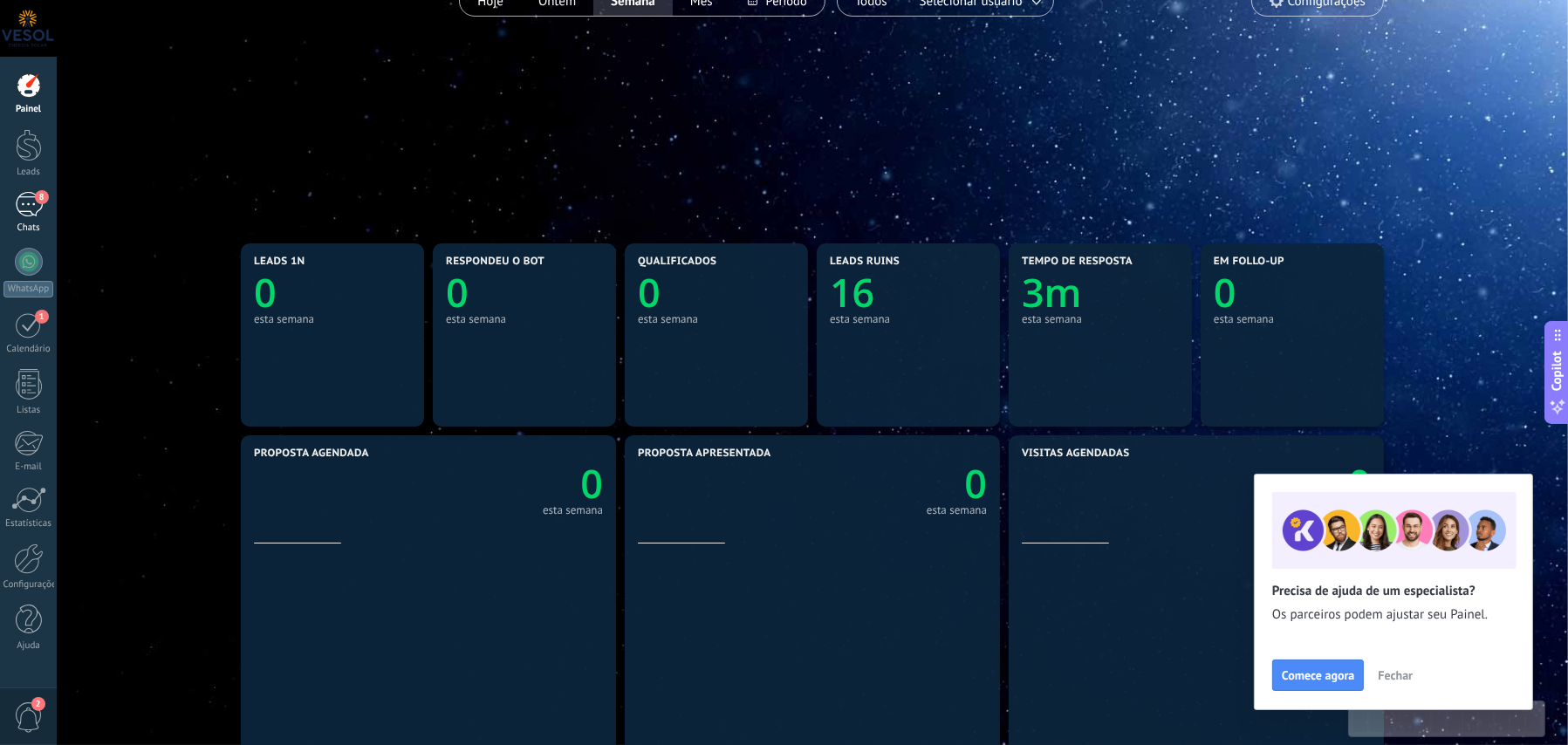
click at [25, 198] on div "8" at bounding box center [29, 204] width 28 height 25
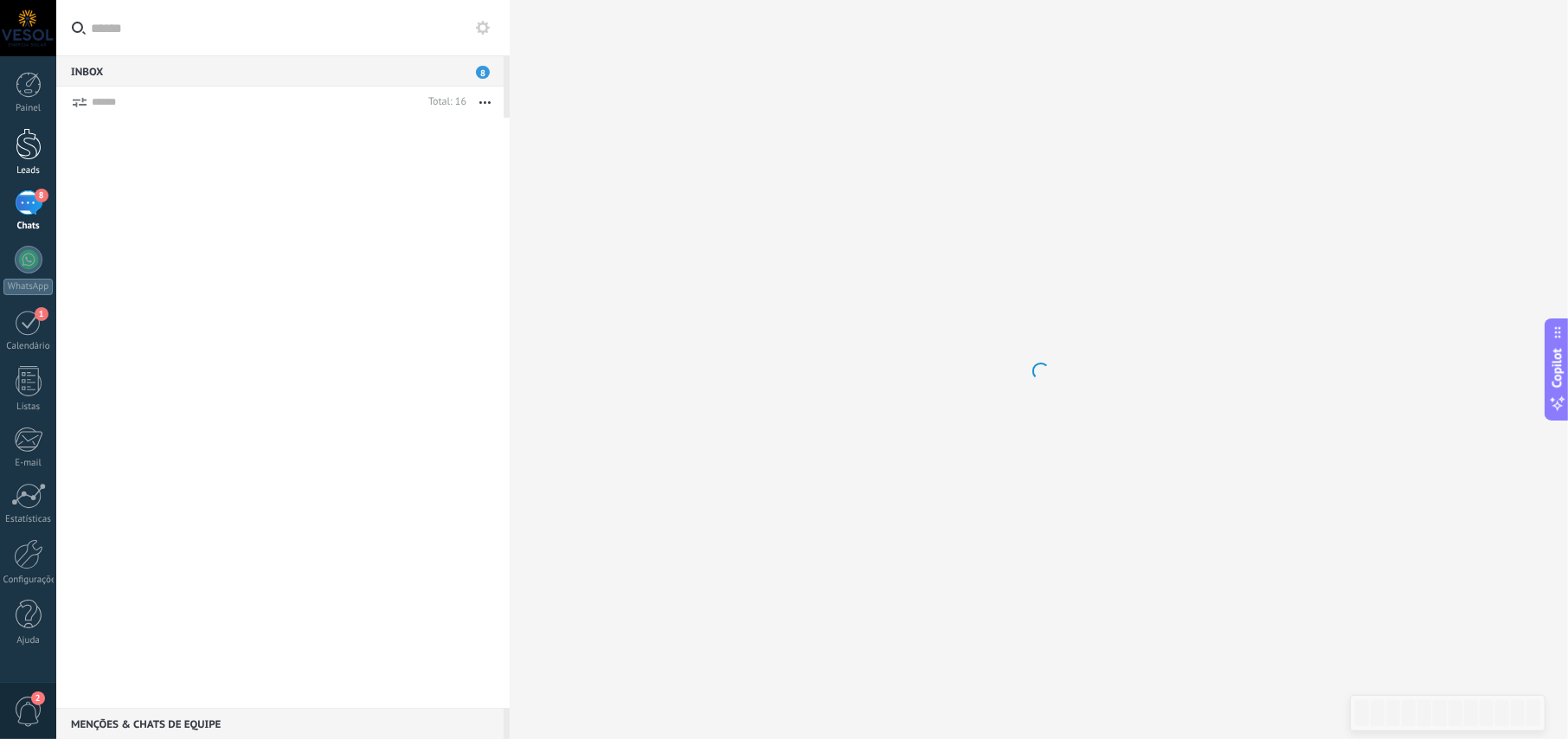
click at [23, 148] on div at bounding box center [29, 144] width 26 height 32
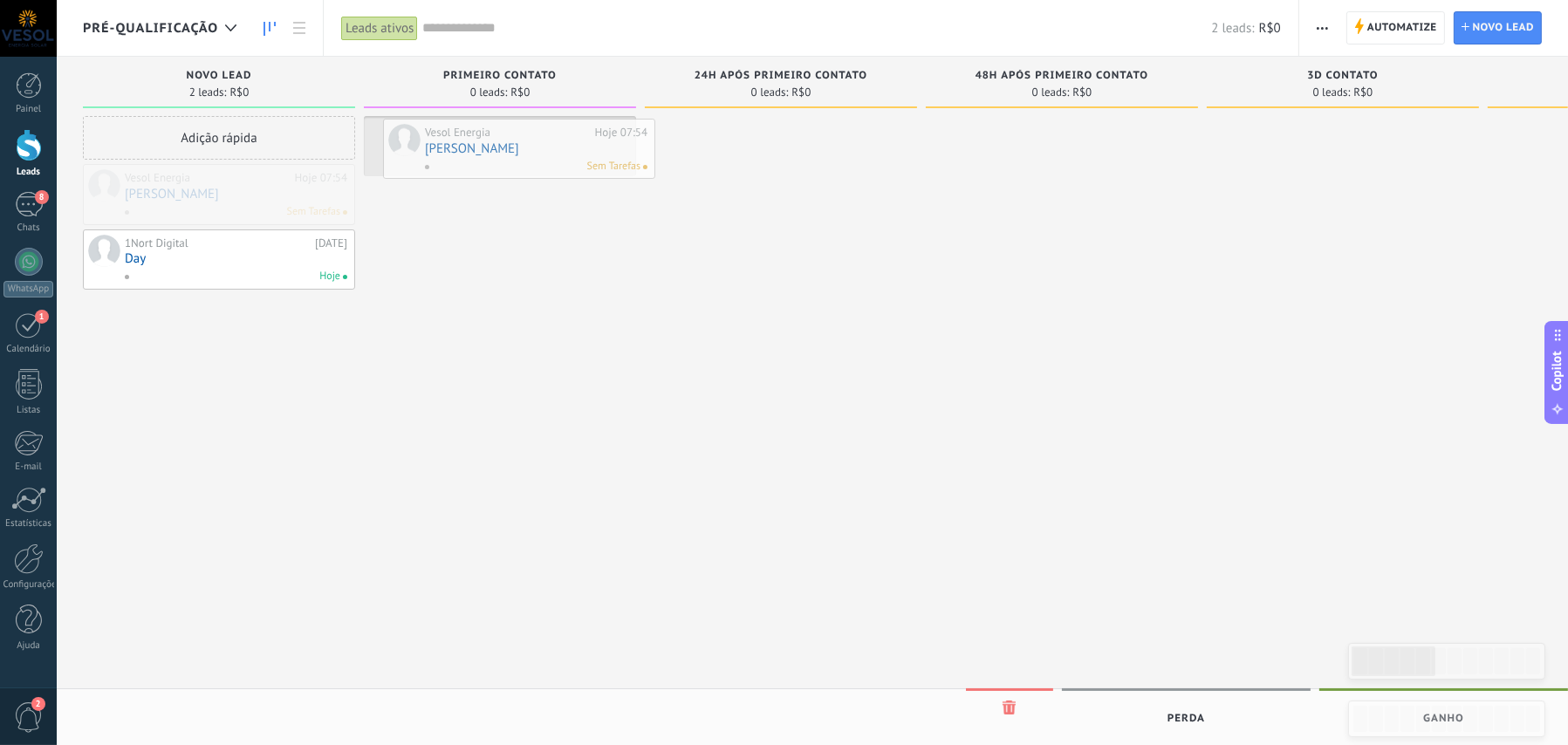
drag, startPoint x: 145, startPoint y: 199, endPoint x: 445, endPoint y: 154, distance: 303.4
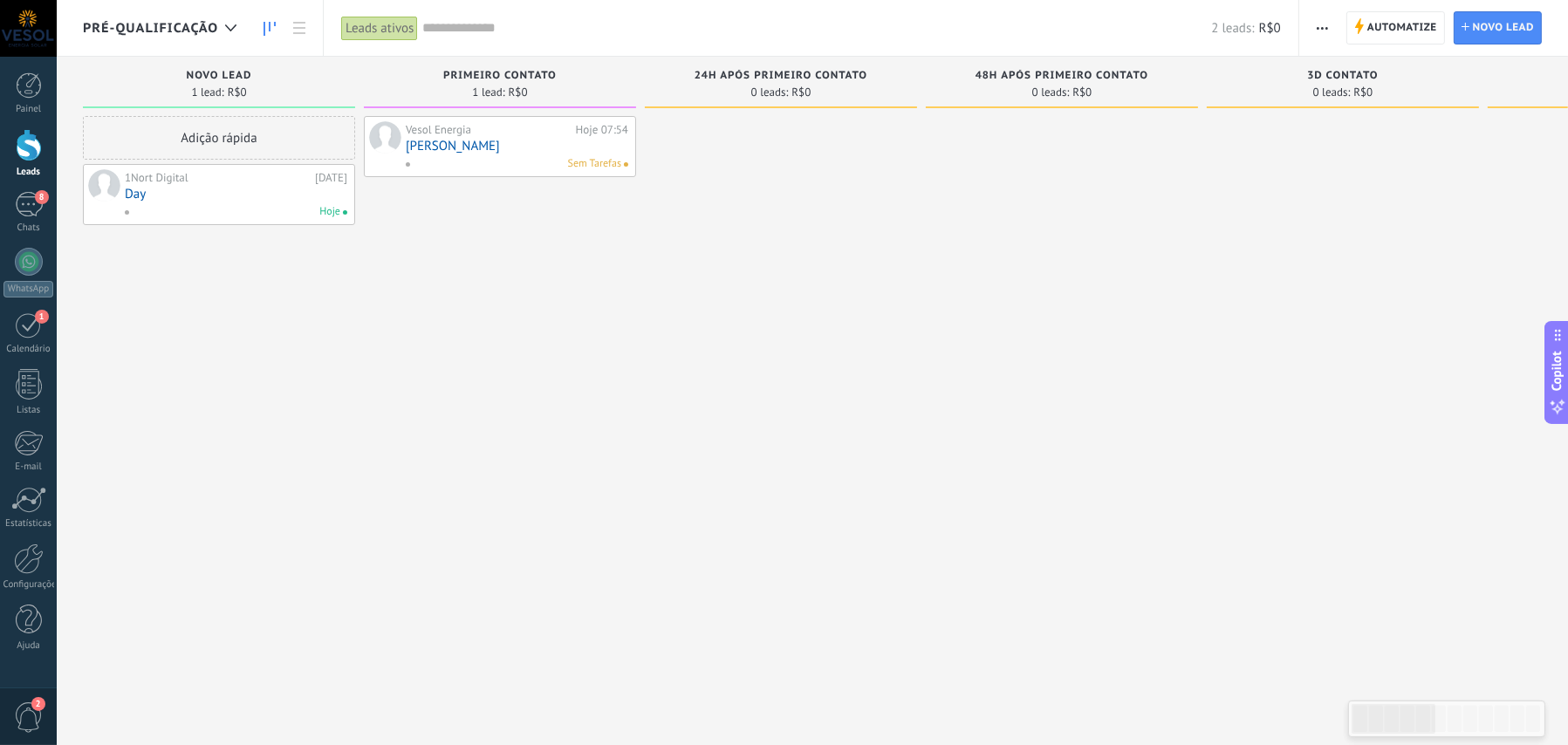
click at [500, 152] on link "[PERSON_NAME]" at bounding box center [516, 146] width 222 height 15
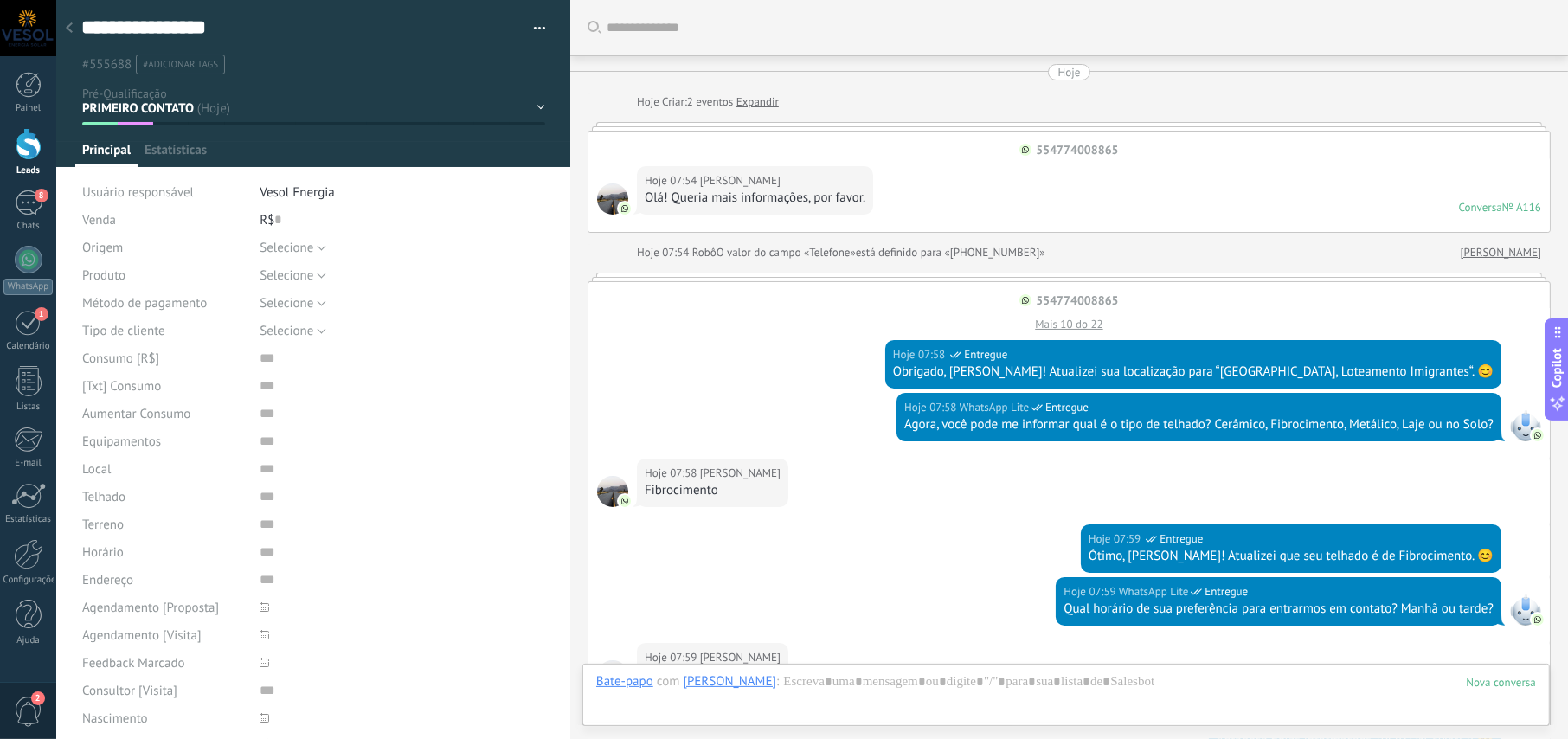
type textarea "**********"
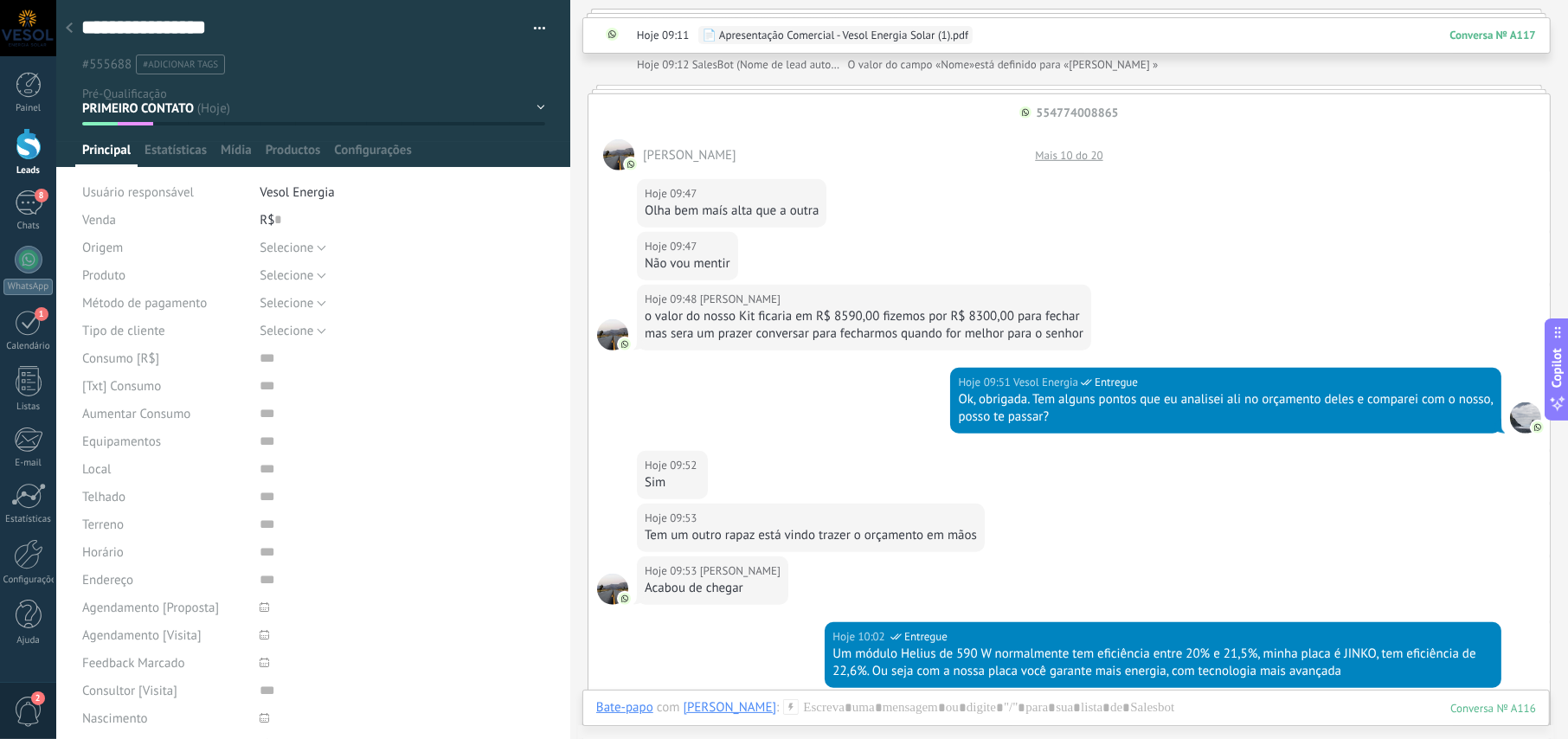
scroll to position [1055, 0]
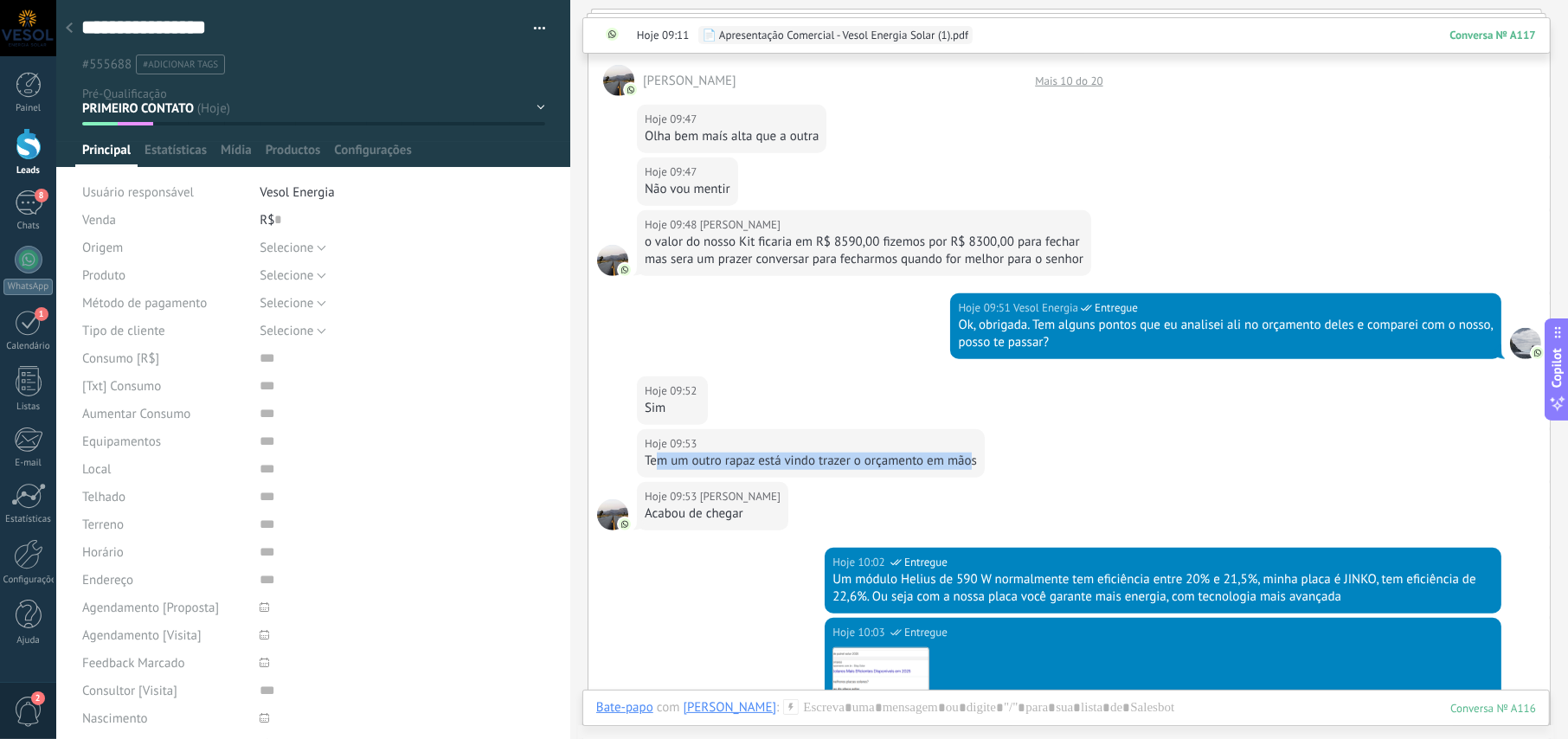
drag, startPoint x: 656, startPoint y: 460, endPoint x: 973, endPoint y: 467, distance: 317.1
click at [973, 467] on div "Tem um outro rapaz está vindo trazer o orçamento em mãos" at bounding box center [811, 461] width 332 height 18
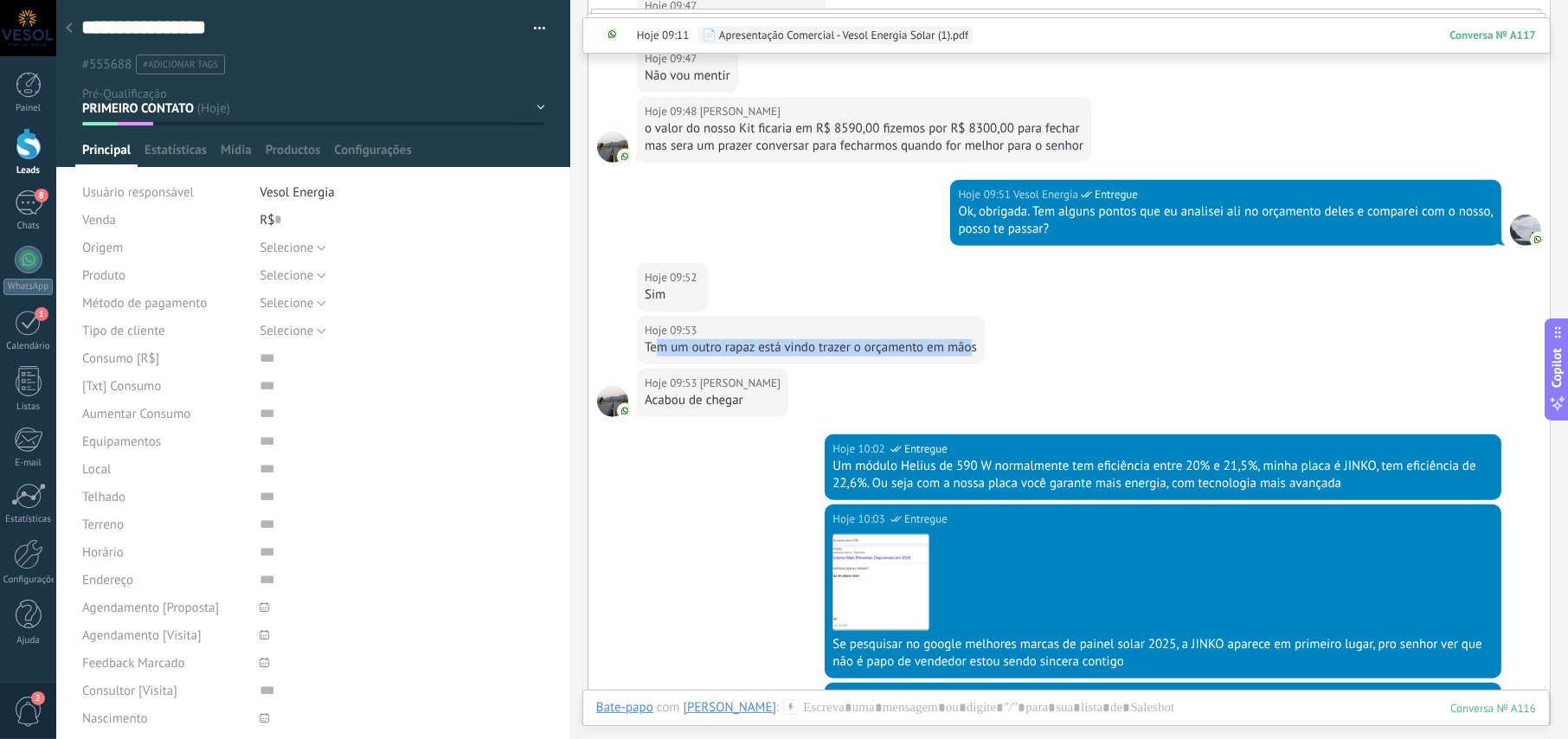
scroll to position [1141, 0]
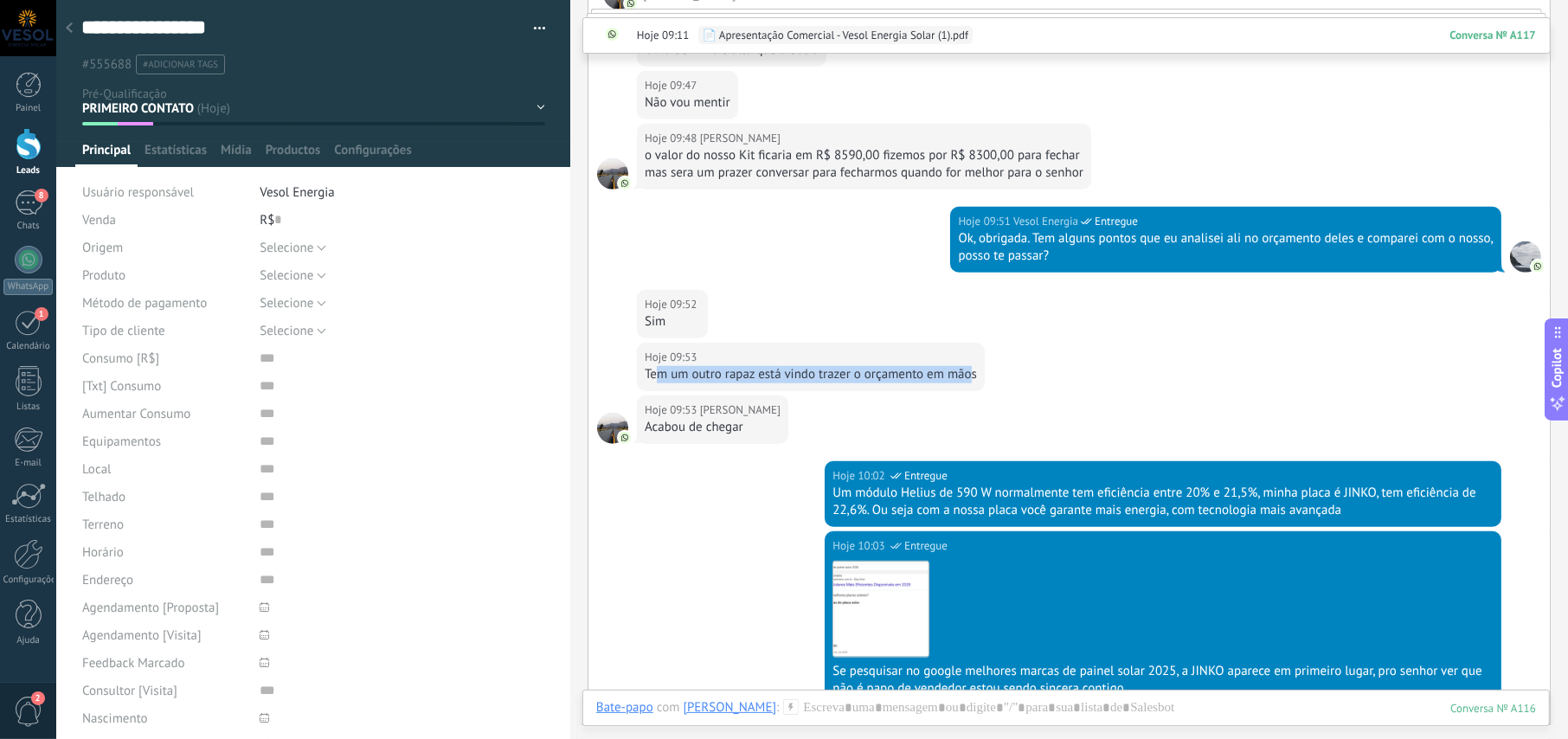
click at [737, 380] on div "Tem um outro rapaz está vindo trazer o orçamento em mãos" at bounding box center [811, 374] width 332 height 18
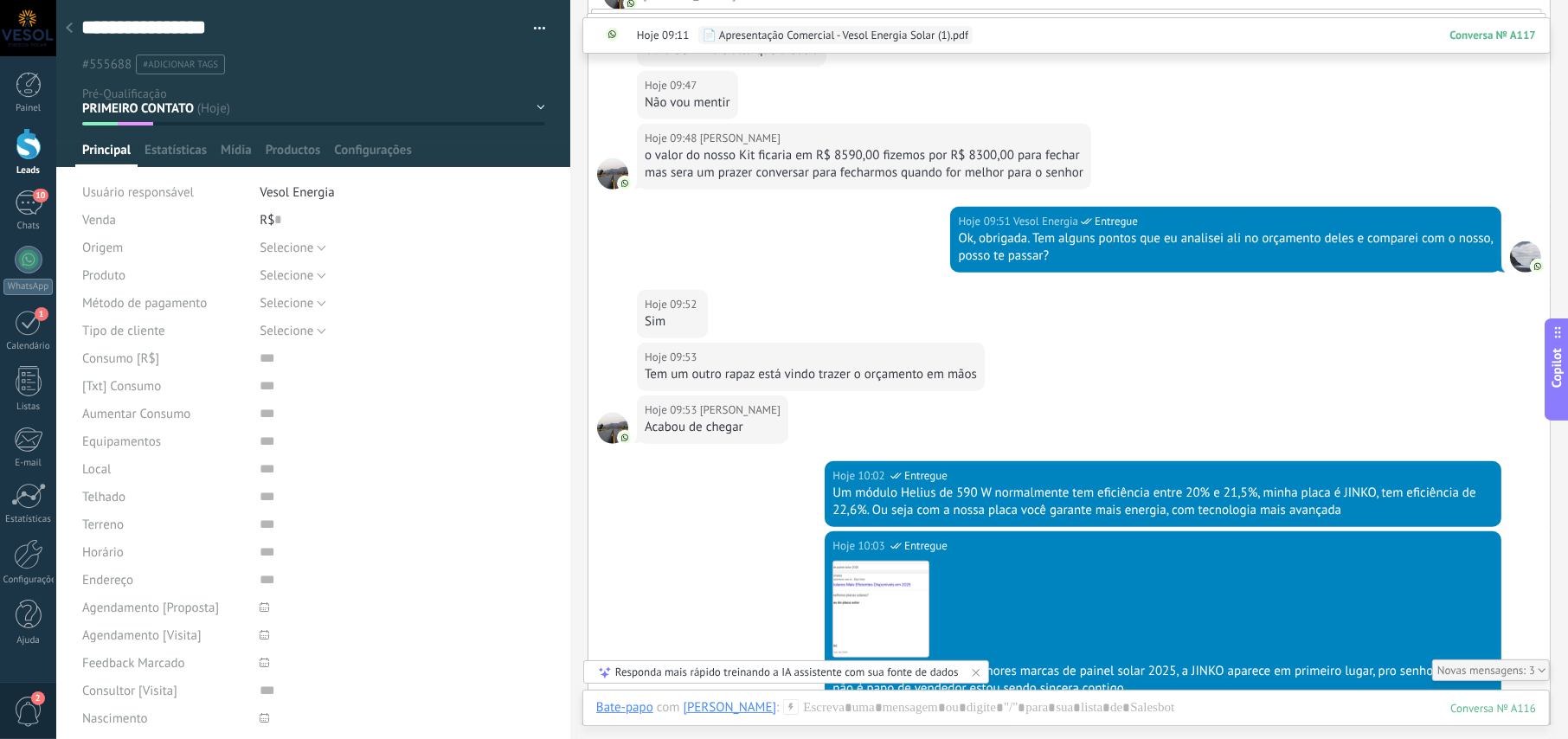
scroll to position [1346, 0]
